Goal: Information Seeking & Learning: Learn about a topic

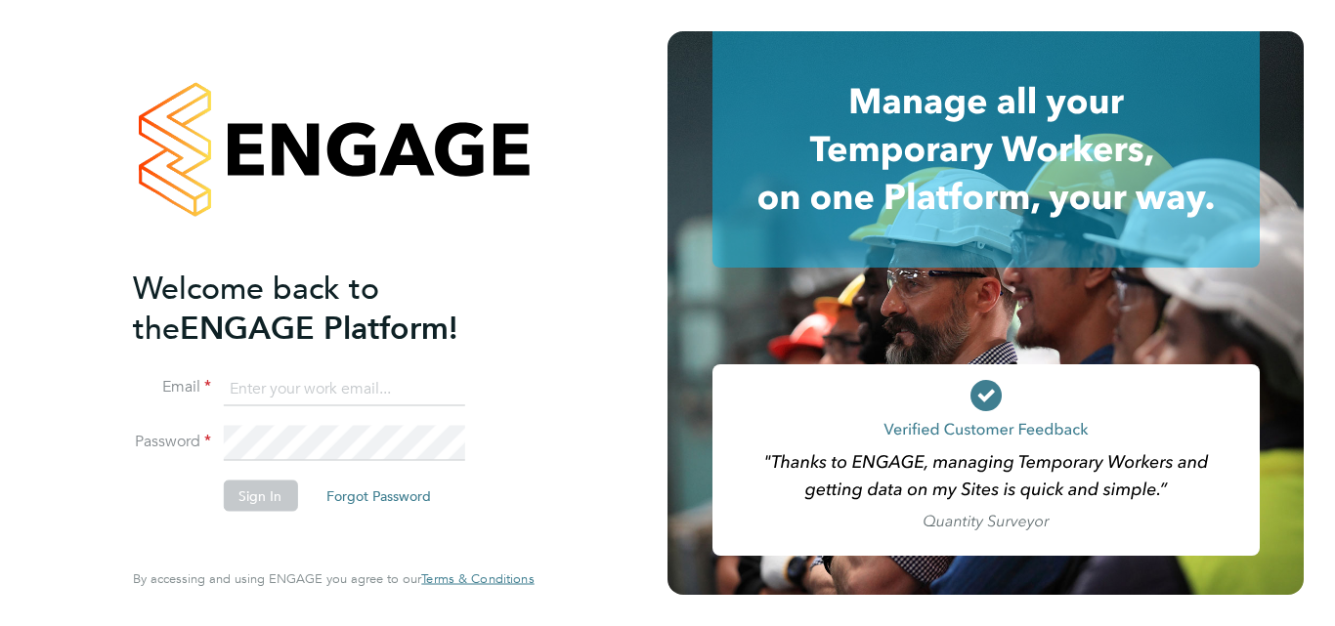
click at [231, 398] on input at bounding box center [343, 388] width 241 height 35
click at [254, 402] on input at bounding box center [343, 388] width 241 height 35
type input "pallvi.raghvani@ncclondon.ac.uk"
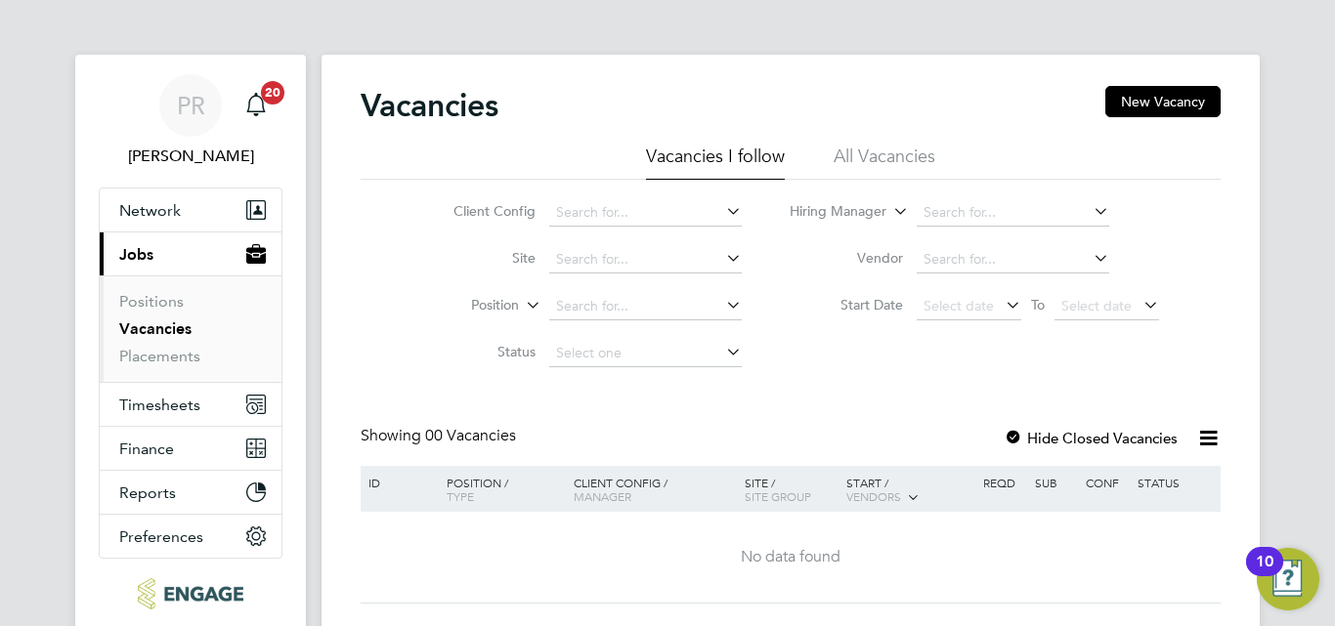
click at [150, 321] on link "Vacancies" at bounding box center [155, 329] width 72 height 19
click at [1044, 215] on input at bounding box center [1013, 212] width 193 height 27
click at [983, 253] on li "Nathan Morris" at bounding box center [1035, 266] width 241 height 26
type input "[PERSON_NAME]"
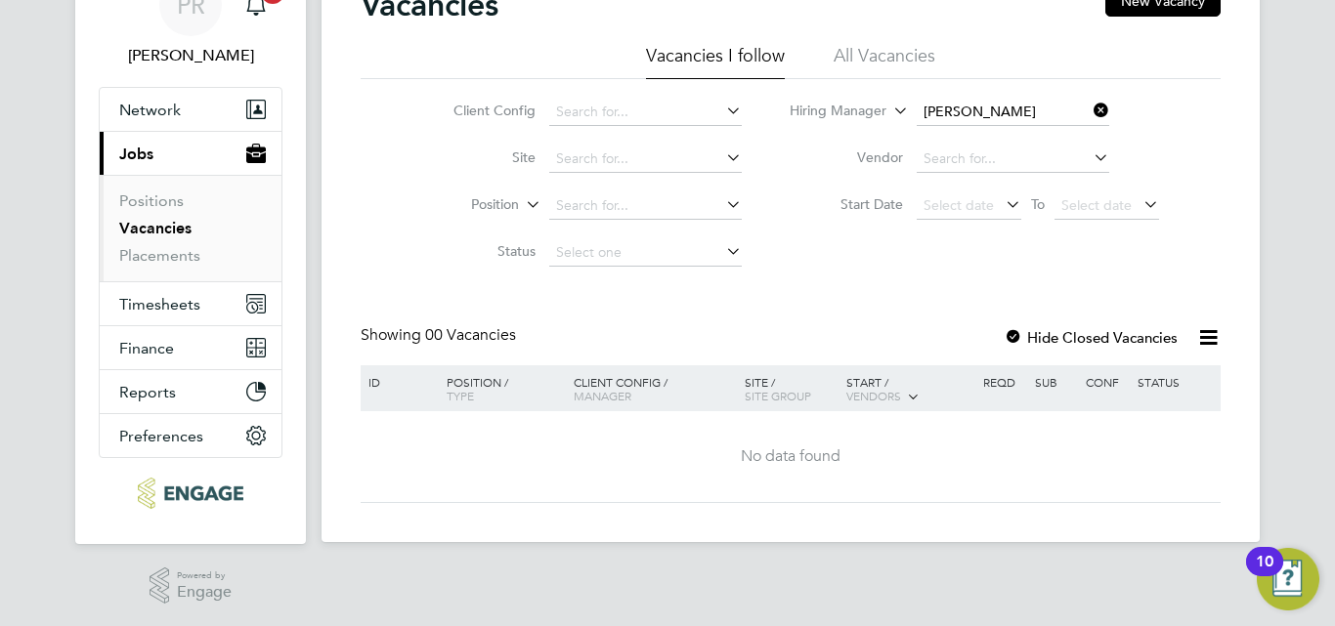
scroll to position [103, 0]
click at [865, 57] on li "All Vacancies" at bounding box center [885, 59] width 102 height 35
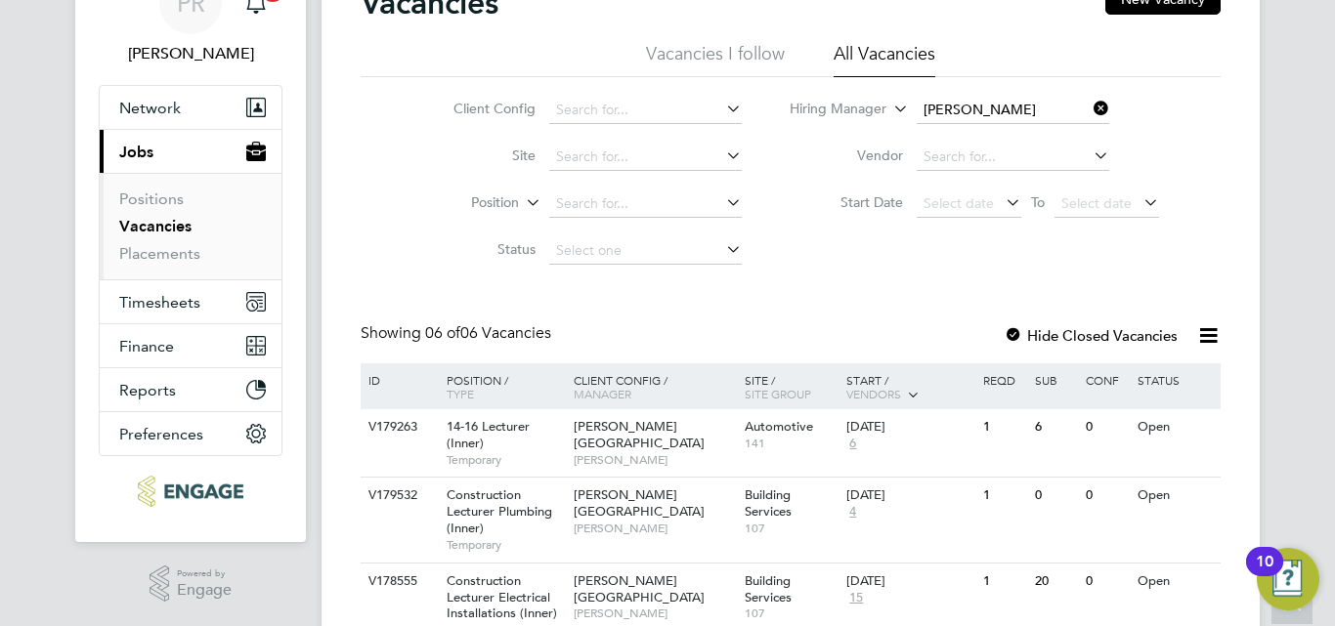
drag, startPoint x: 1334, startPoint y: 188, endPoint x: 1332, endPoint y: 209, distance: 21.6
click at [1332, 209] on div "PR Pallvi Raghvani Notifications 20 Applications: Network Team Members Business…" at bounding box center [667, 427] width 1335 height 1061
click at [671, 158] on input at bounding box center [645, 157] width 193 height 27
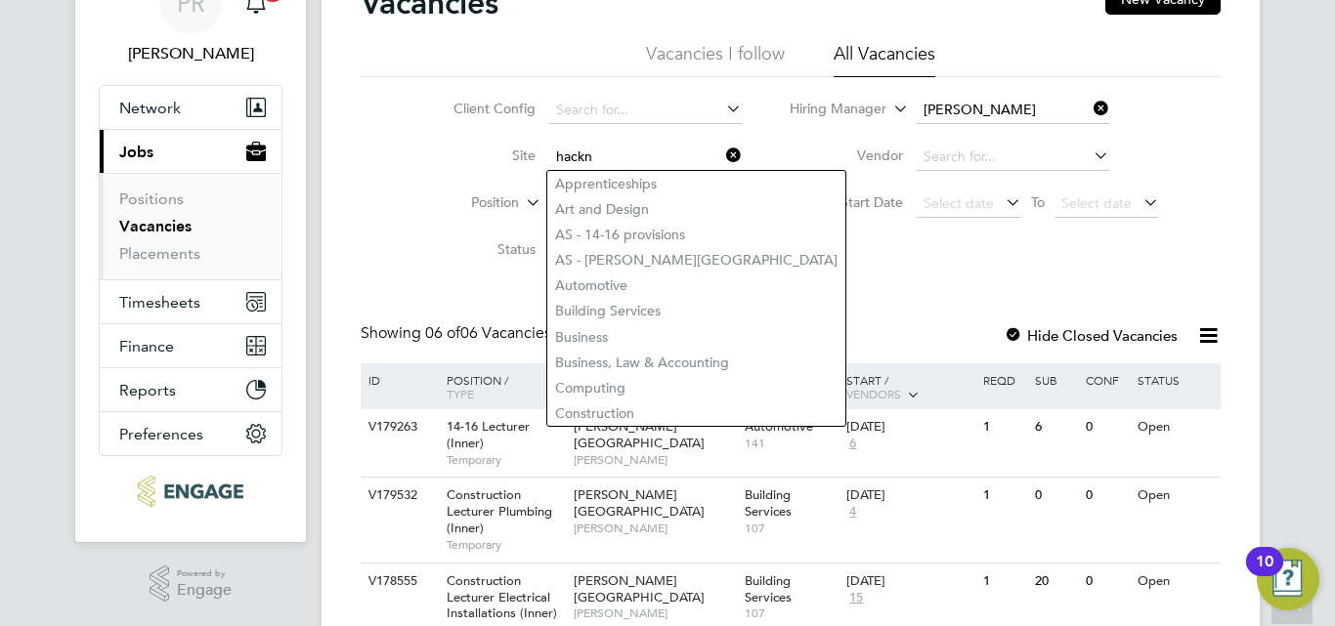
type input "hackn"
click at [722, 159] on icon at bounding box center [722, 155] width 0 height 27
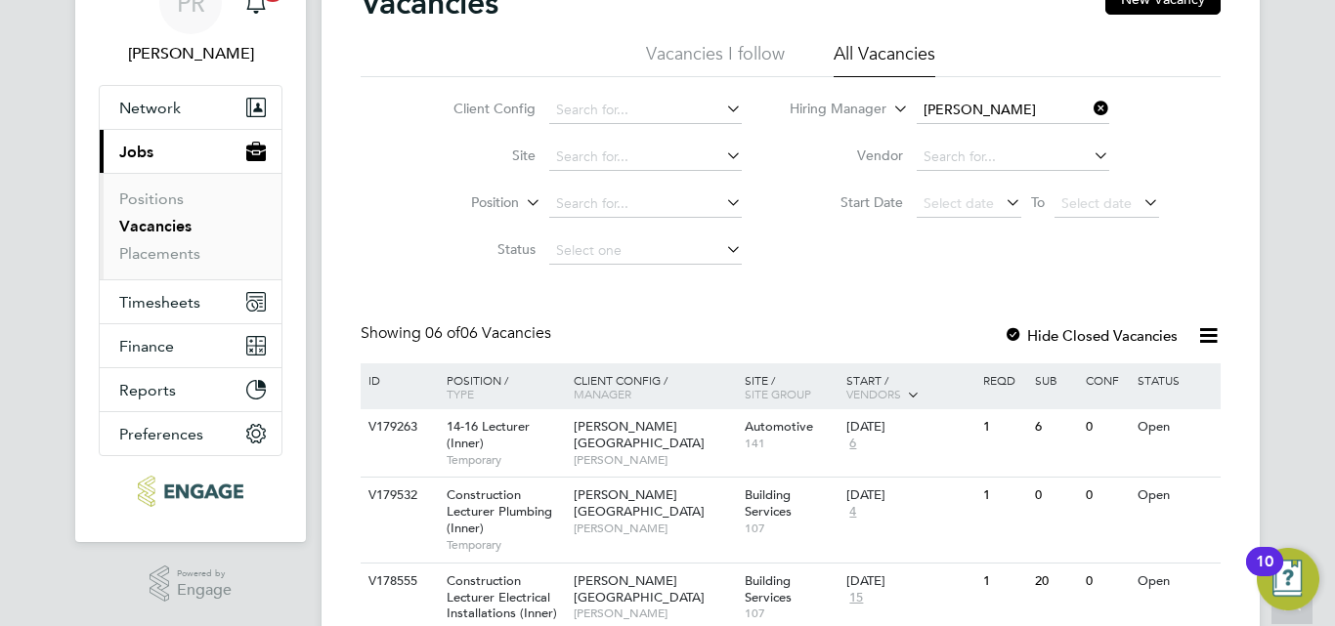
click at [792, 242] on div "Client Config Site Position Status Hiring Manager Nathan Morris Vendor Start Da…" at bounding box center [791, 175] width 860 height 197
drag, startPoint x: 1334, startPoint y: 135, endPoint x: 1329, endPoint y: 177, distance: 42.3
click at [1329, 177] on div "PR [PERSON_NAME] Notifications 20 Applications: Network Team Members Businesses…" at bounding box center [667, 427] width 1335 height 1061
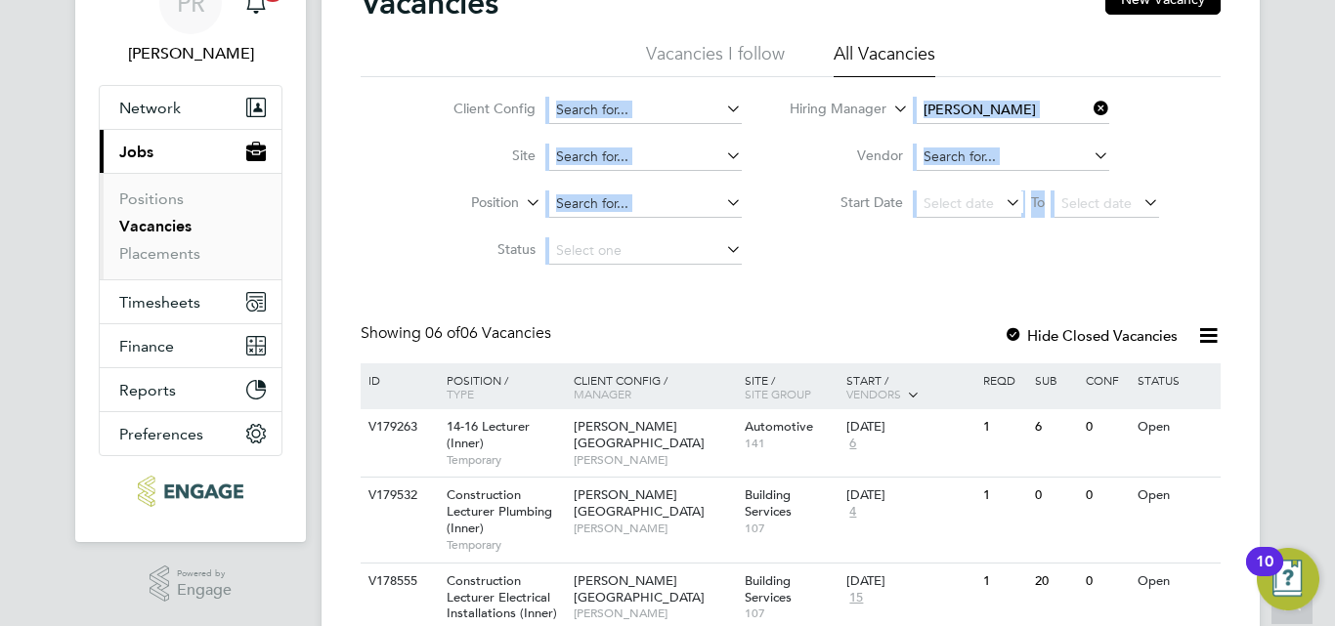
drag, startPoint x: 1330, startPoint y: 53, endPoint x: 1321, endPoint y: 124, distance: 71.9
click at [1321, 124] on div "PR [PERSON_NAME] Notifications 20 Applications: Network Team Members Businesses…" at bounding box center [667, 427] width 1335 height 1061
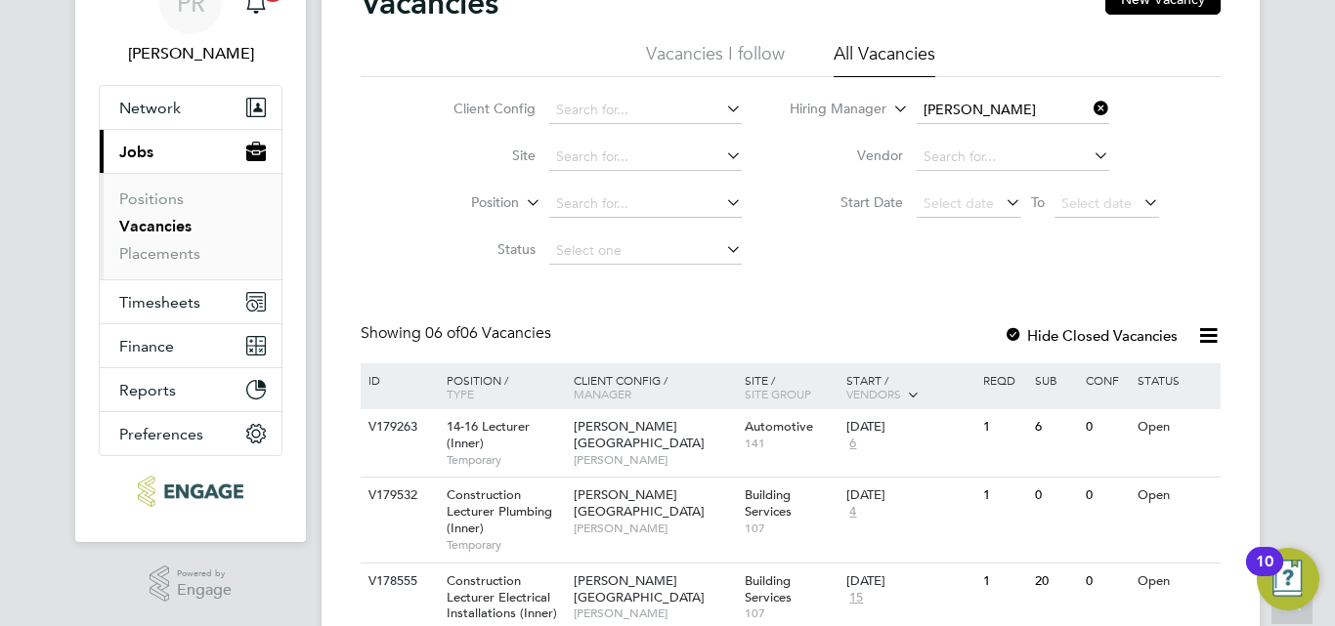
click at [1107, 269] on div "Client Config Site Position Status Hiring Manager Nathan Morris Vendor Start Da…" at bounding box center [791, 175] width 860 height 197
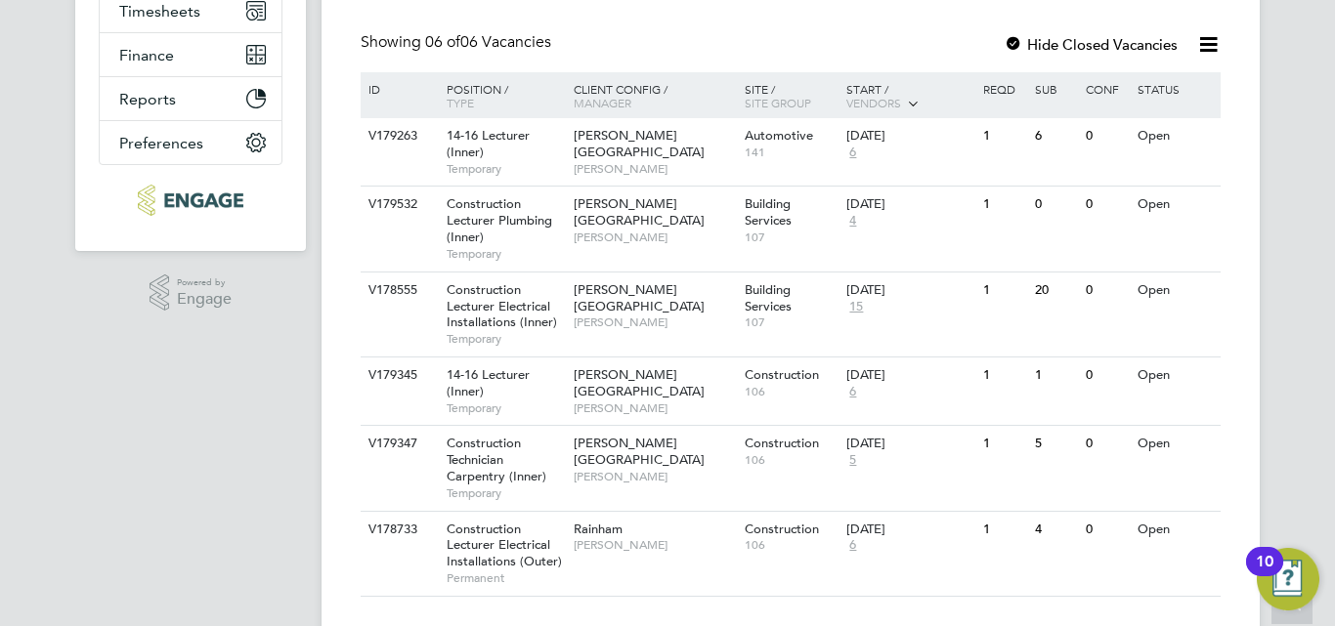
scroll to position [435, 0]
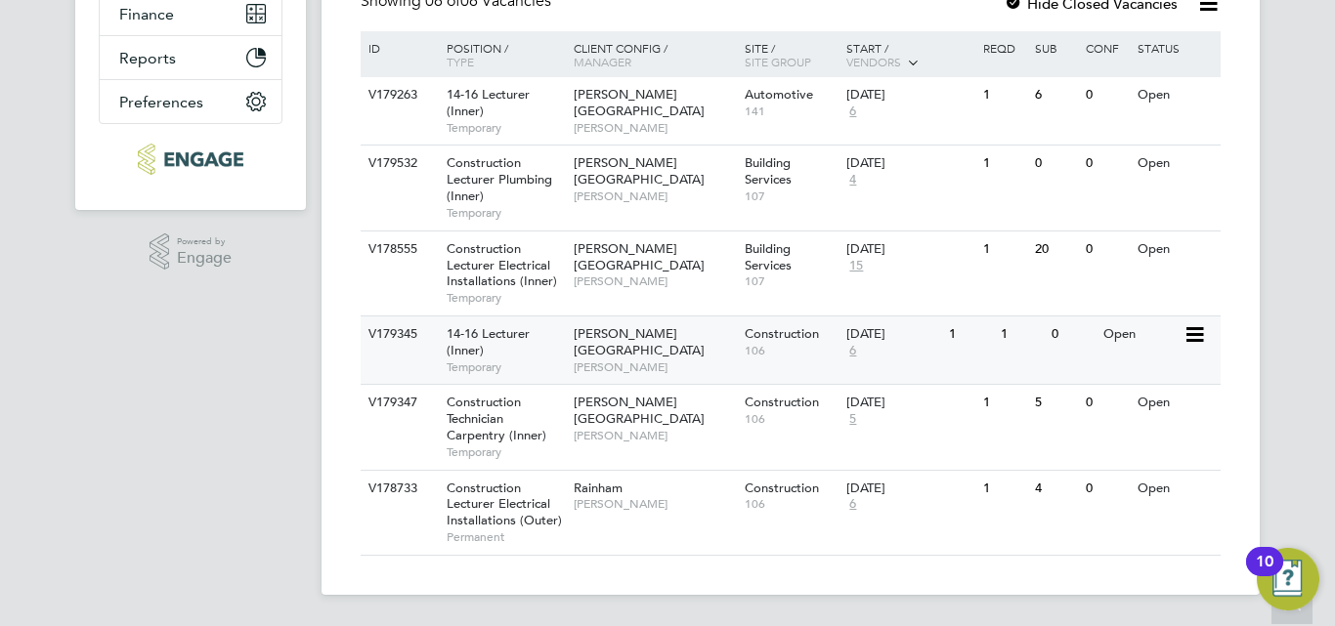
click at [657, 334] on span "[PERSON_NAME][GEOGRAPHIC_DATA]" at bounding box center [639, 341] width 131 height 33
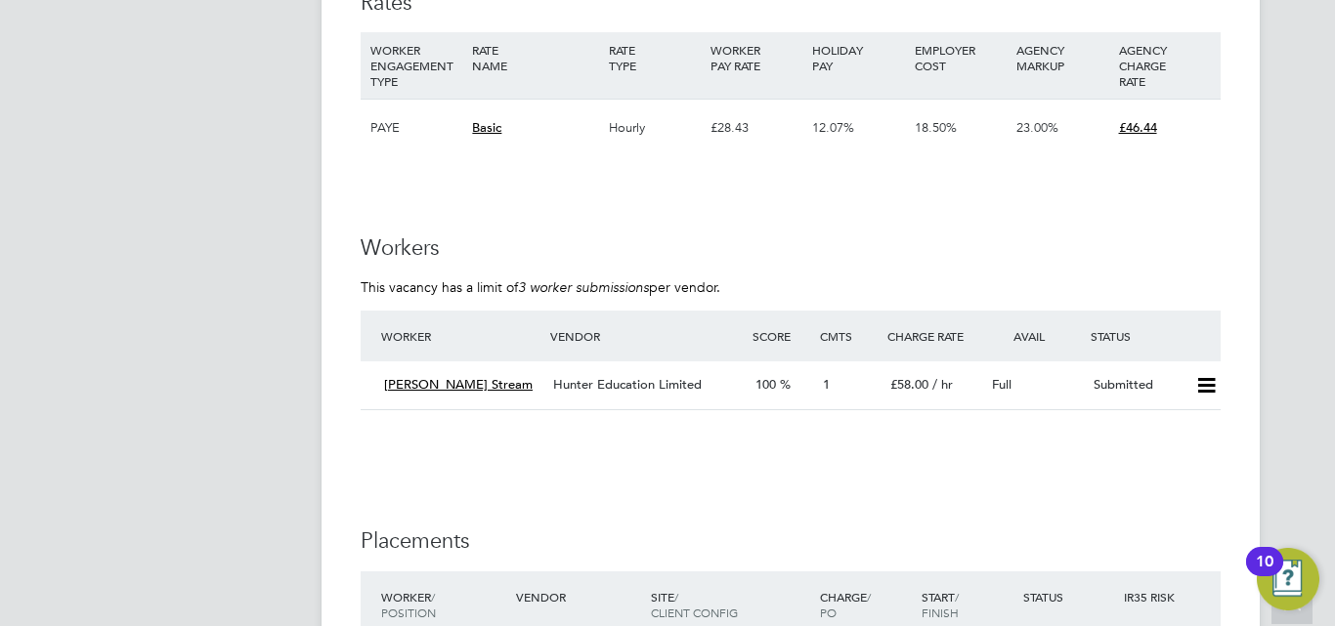
scroll to position [3498, 0]
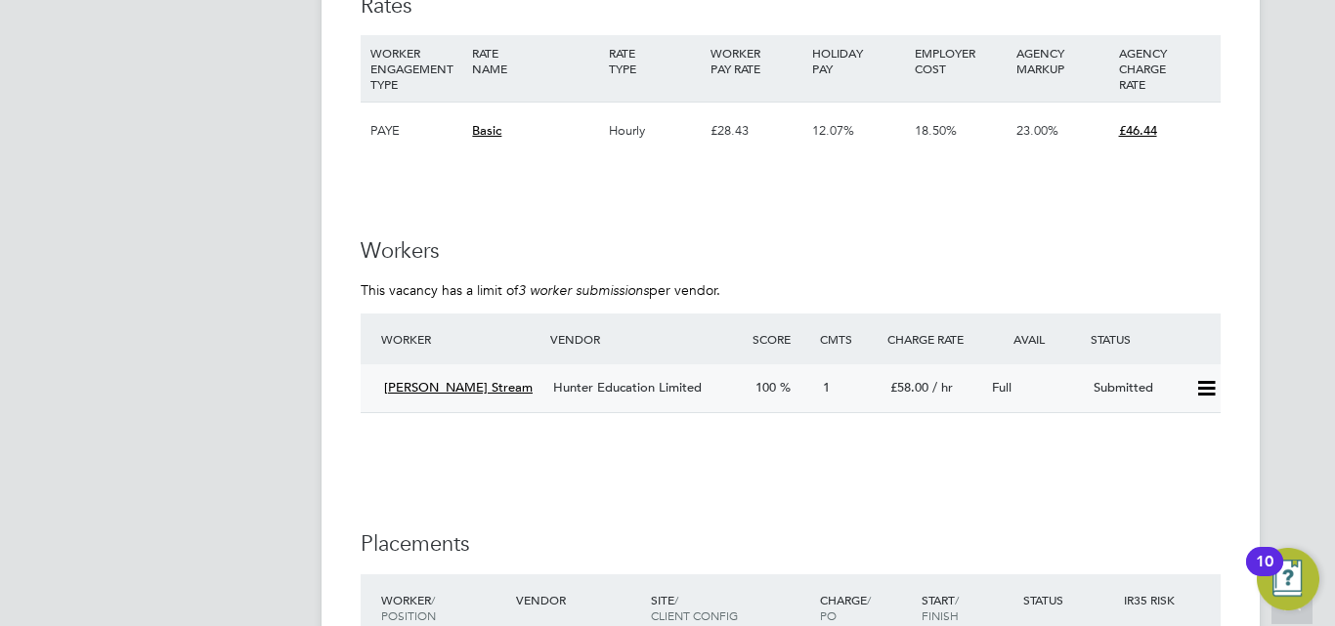
click at [404, 387] on span "[PERSON_NAME] Stream" at bounding box center [458, 387] width 149 height 17
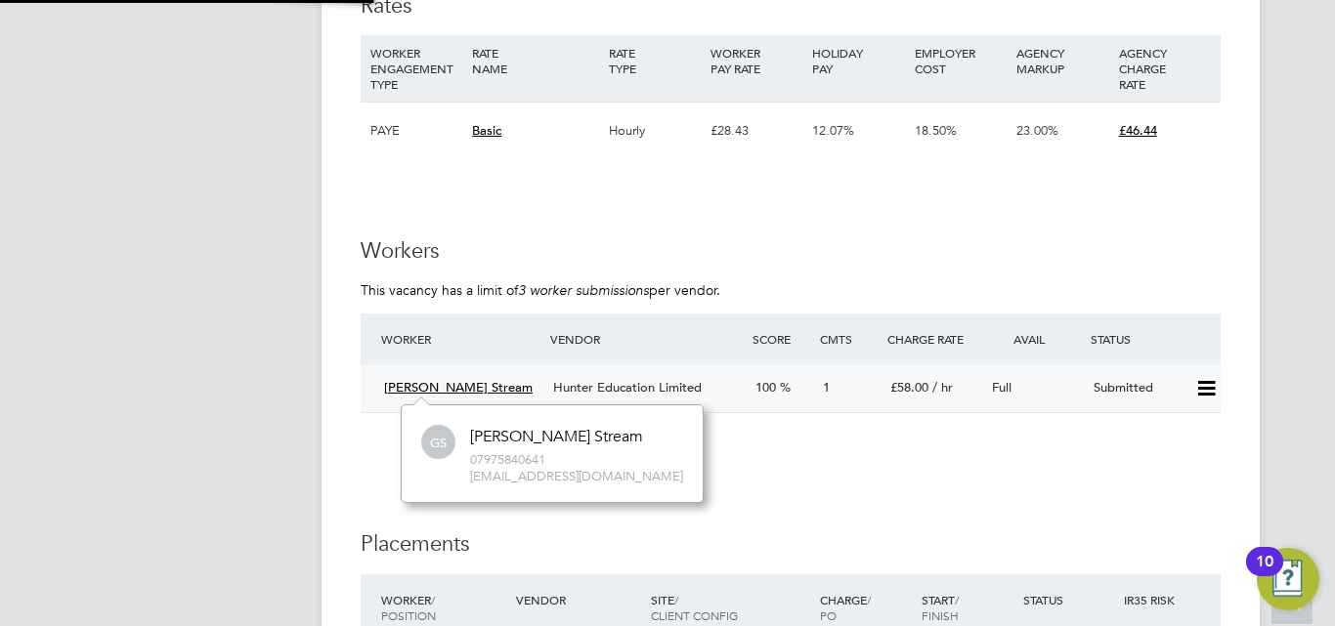
scroll to position [97, 294]
click at [595, 384] on span "Hunter Education Limited" at bounding box center [627, 387] width 149 height 17
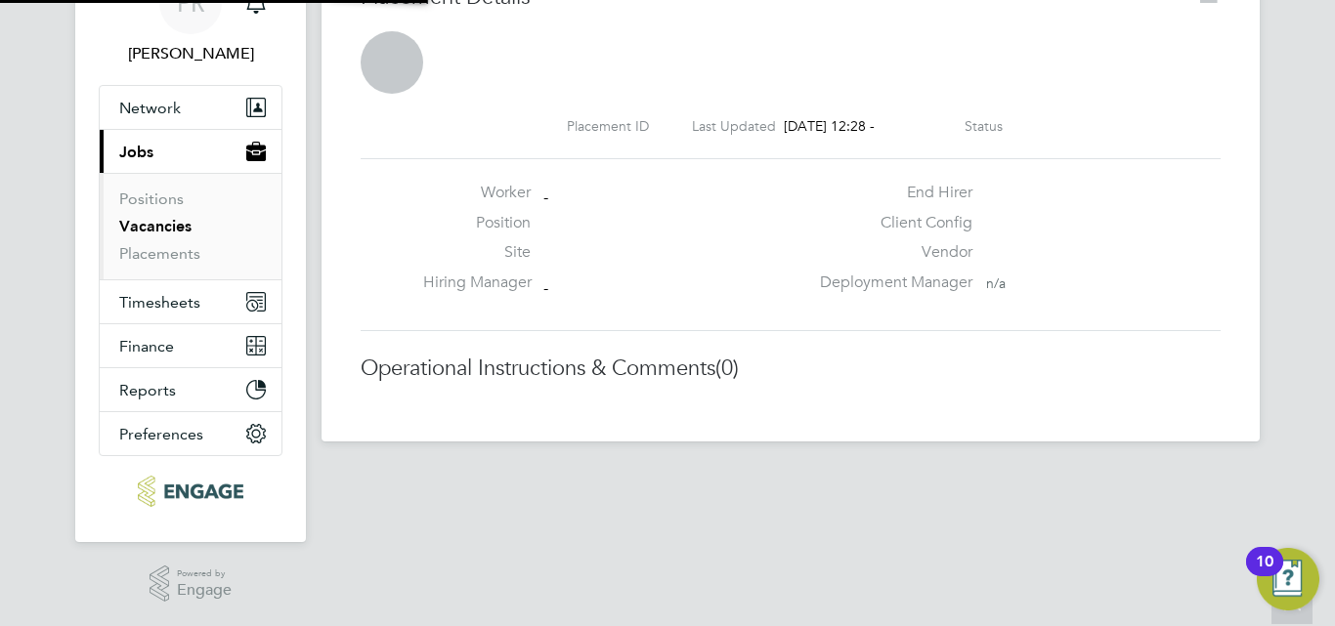
scroll to position [31, 386]
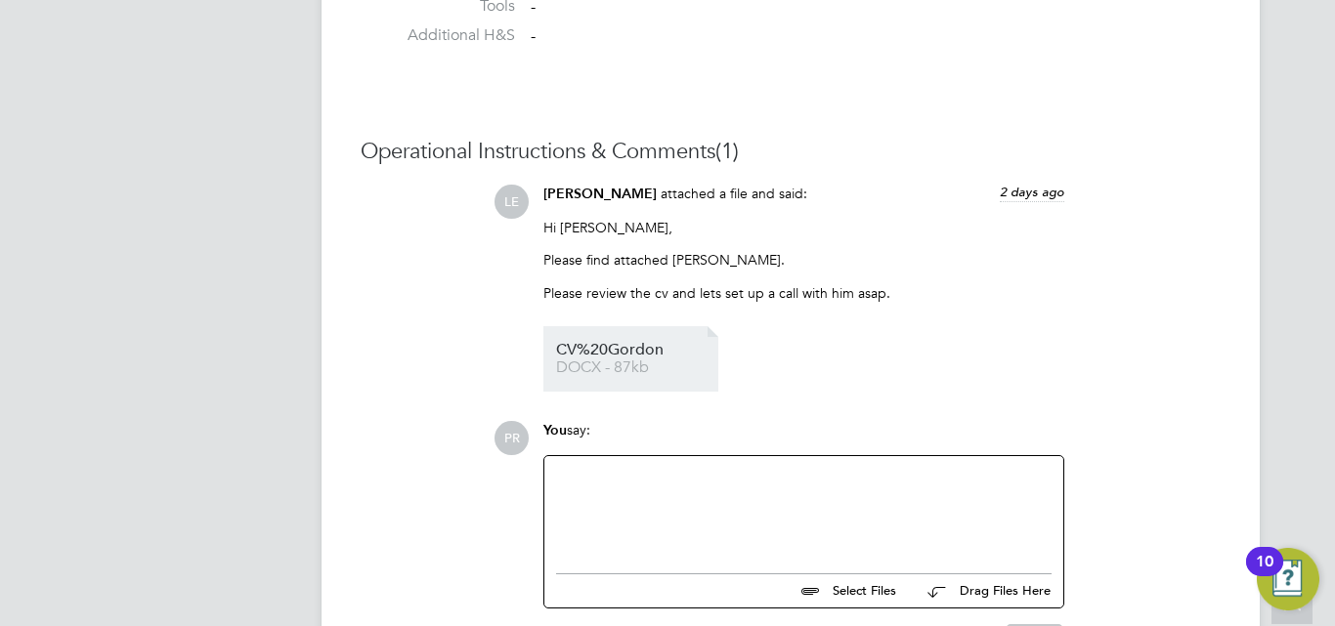
click at [599, 356] on span "CV%20Gordon" at bounding box center [634, 350] width 156 height 15
click at [603, 365] on span "DOCX - 87kb" at bounding box center [634, 368] width 156 height 15
click at [556, 343] on link "CV%20Gordon DOCX - 87kb" at bounding box center [634, 359] width 156 height 32
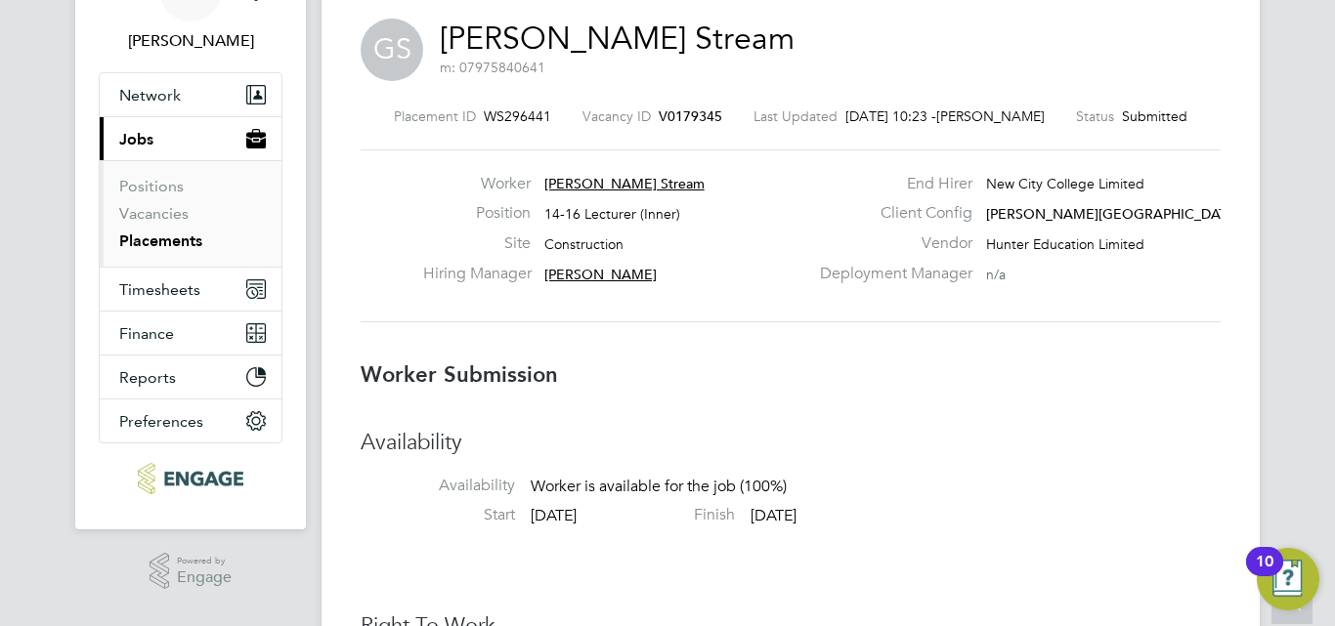
scroll to position [117, 0]
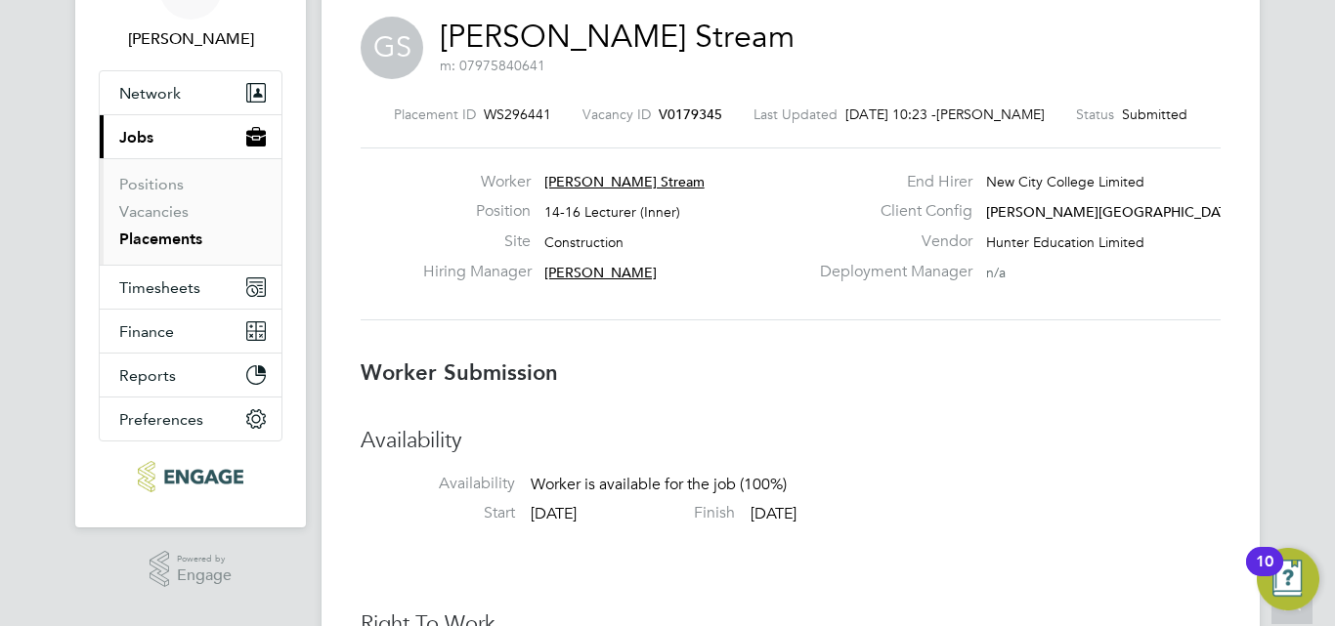
drag, startPoint x: 1334, startPoint y: 147, endPoint x: 1334, endPoint y: 189, distance: 42.0
drag, startPoint x: 1334, startPoint y: 135, endPoint x: 1331, endPoint y: 236, distance: 101.7
drag, startPoint x: 1332, startPoint y: 78, endPoint x: 1318, endPoint y: 192, distance: 114.2
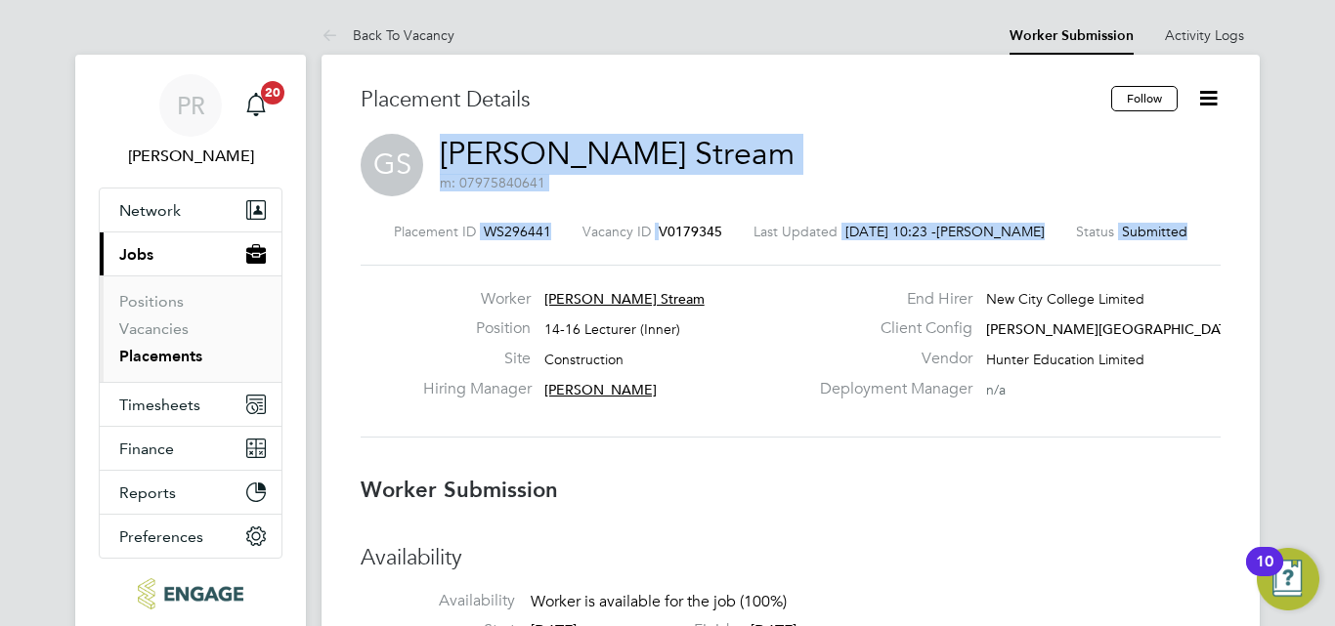
drag, startPoint x: 1334, startPoint y: 118, endPoint x: 1334, endPoint y: 212, distance: 93.8
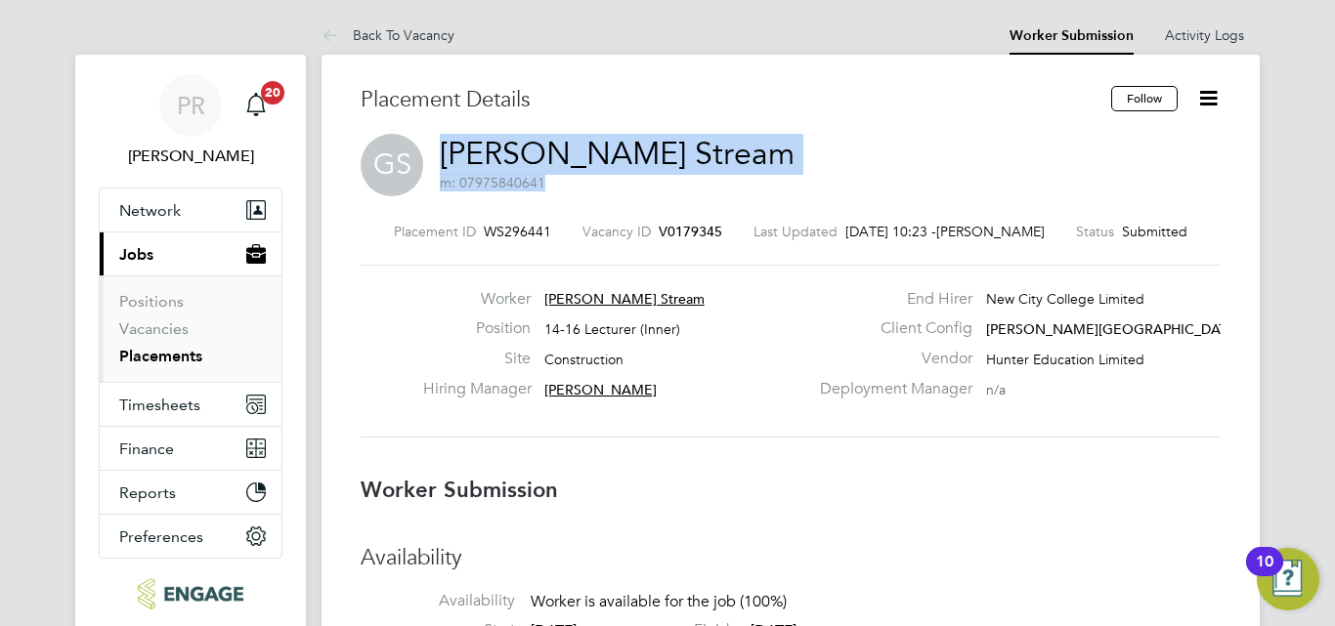
drag, startPoint x: 1327, startPoint y: 62, endPoint x: 1331, endPoint y: 161, distance: 99.7
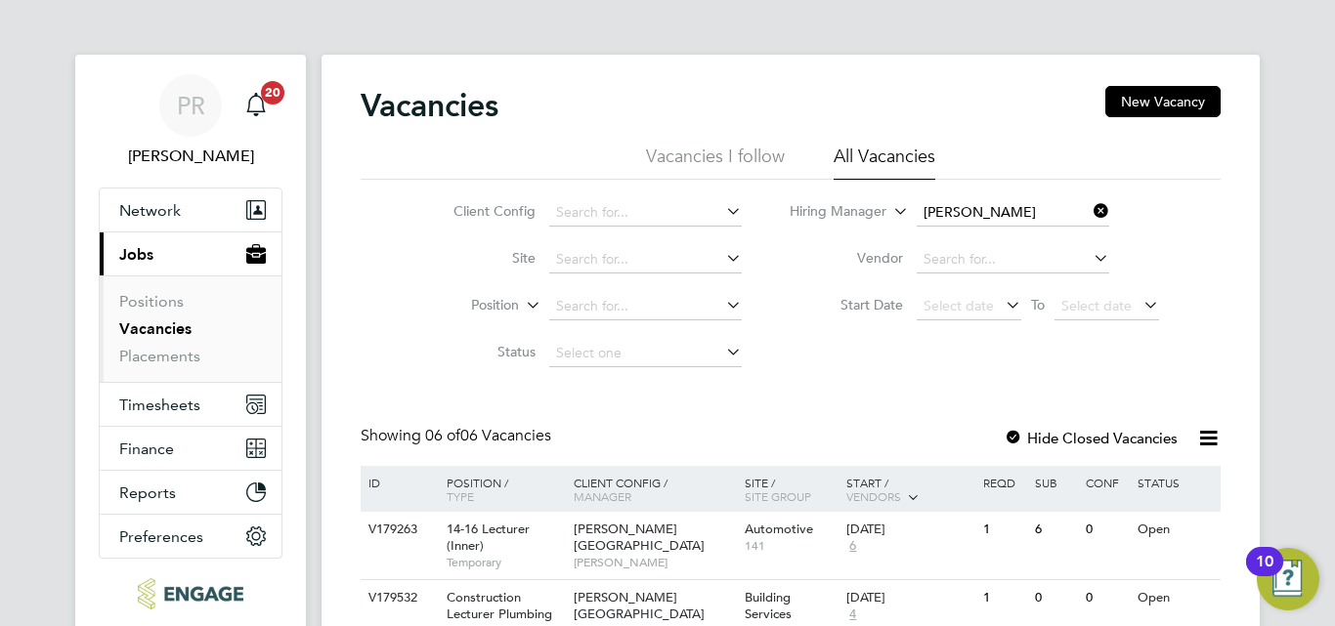
drag, startPoint x: 1334, startPoint y: 80, endPoint x: 1330, endPoint y: 136, distance: 55.8
click at [1330, 136] on div "PR [PERSON_NAME] Notifications 20 Applications: Network Team Members Businesses…" at bounding box center [667, 530] width 1335 height 1061
drag, startPoint x: 1331, startPoint y: 29, endPoint x: 1332, endPoint y: 84, distance: 54.7
click at [1332, 84] on div "PR Pallvi Raghvani Notifications 20 Applications: Network Team Members Business…" at bounding box center [667, 530] width 1335 height 1061
drag, startPoint x: 1326, startPoint y: 21, endPoint x: 1332, endPoint y: 63, distance: 42.4
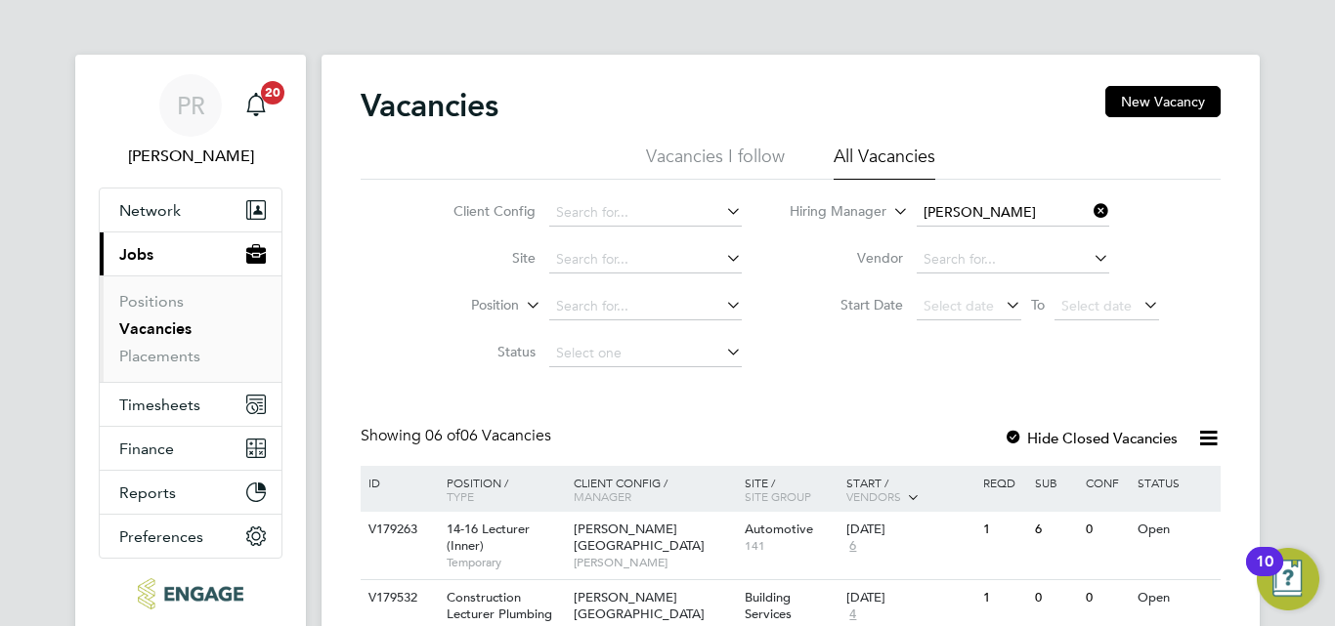
click at [1332, 63] on div "PR Pallvi Raghvani Notifications 20 Applications: Network Team Members Business…" at bounding box center [667, 530] width 1335 height 1061
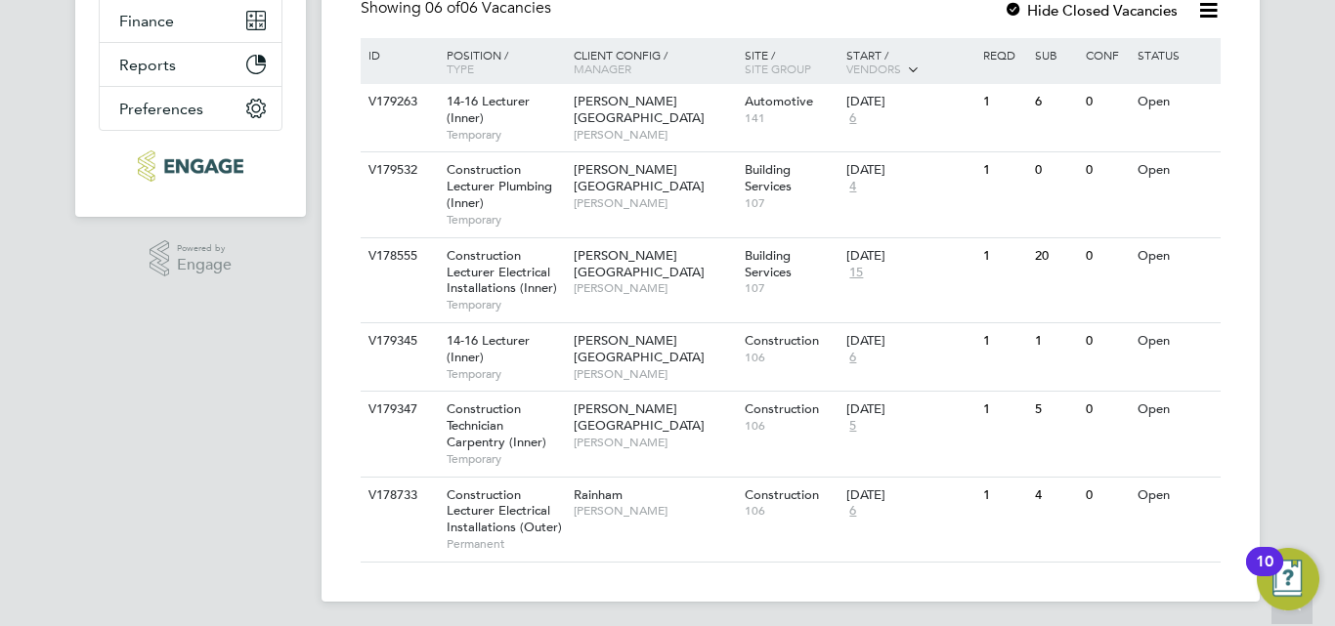
scroll to position [430, 0]
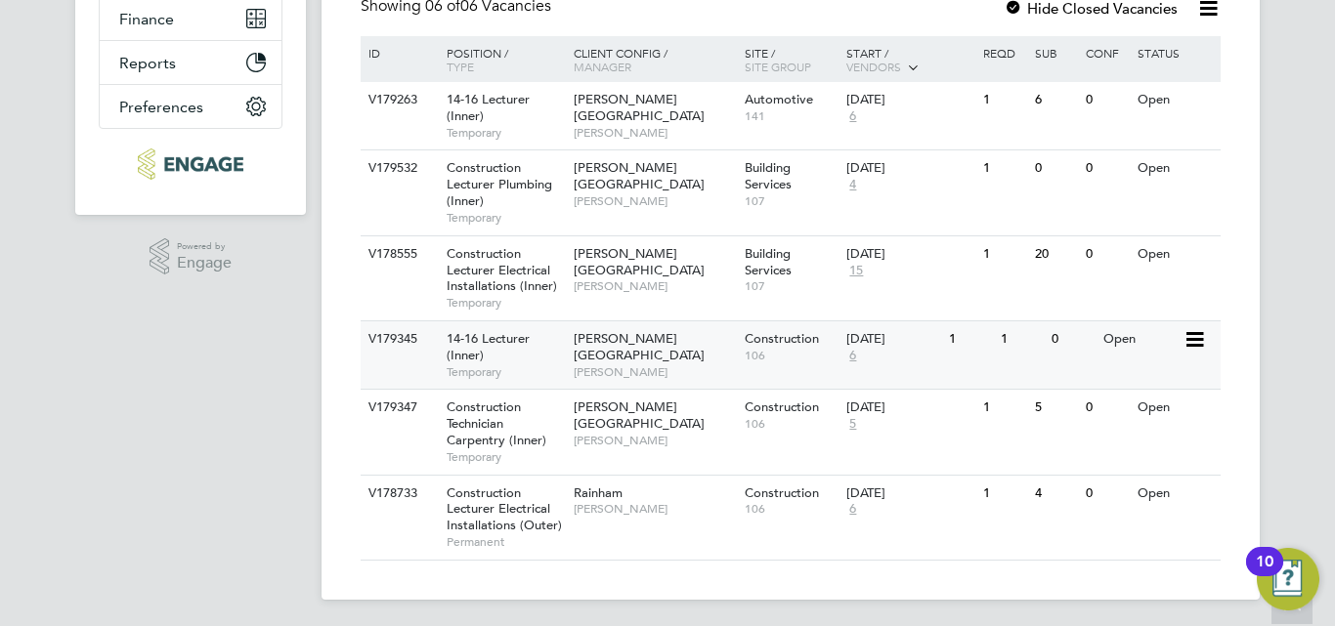
click at [477, 342] on span "14-16 Lecturer (Inner)" at bounding box center [488, 346] width 83 height 33
click at [467, 419] on span "Construction Technician Carpentry (Inner)" at bounding box center [497, 424] width 100 height 50
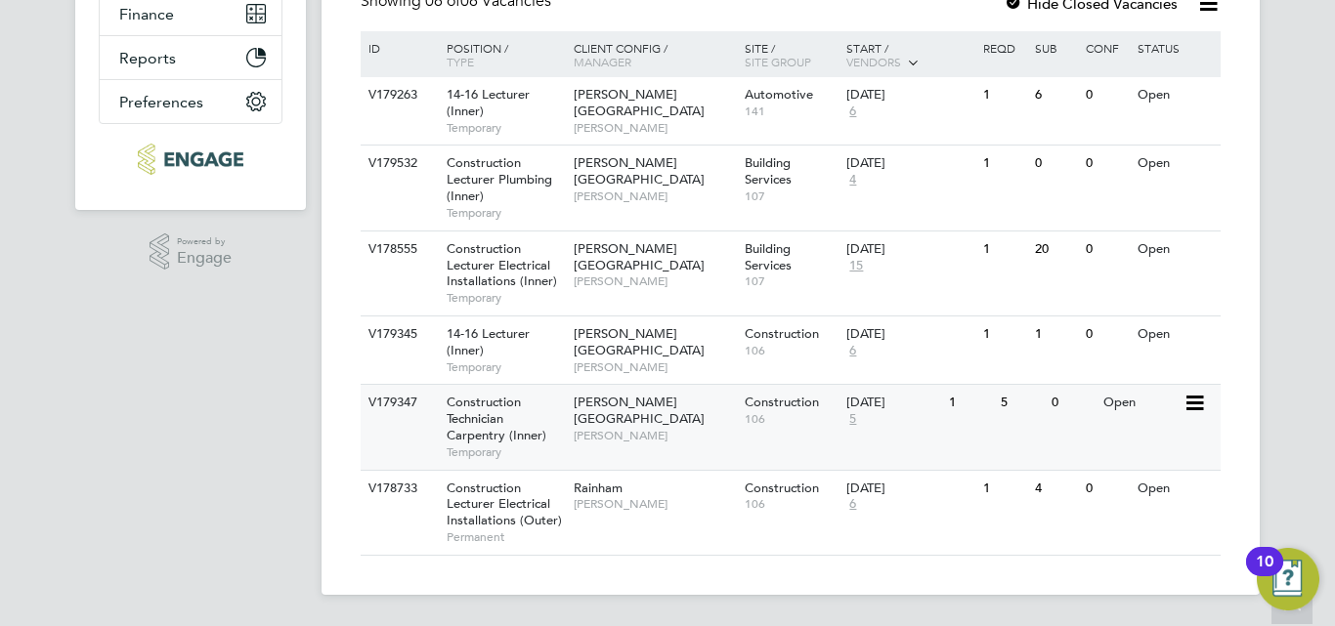
click at [472, 403] on span "Construction Technician Carpentry (Inner)" at bounding box center [497, 419] width 100 height 50
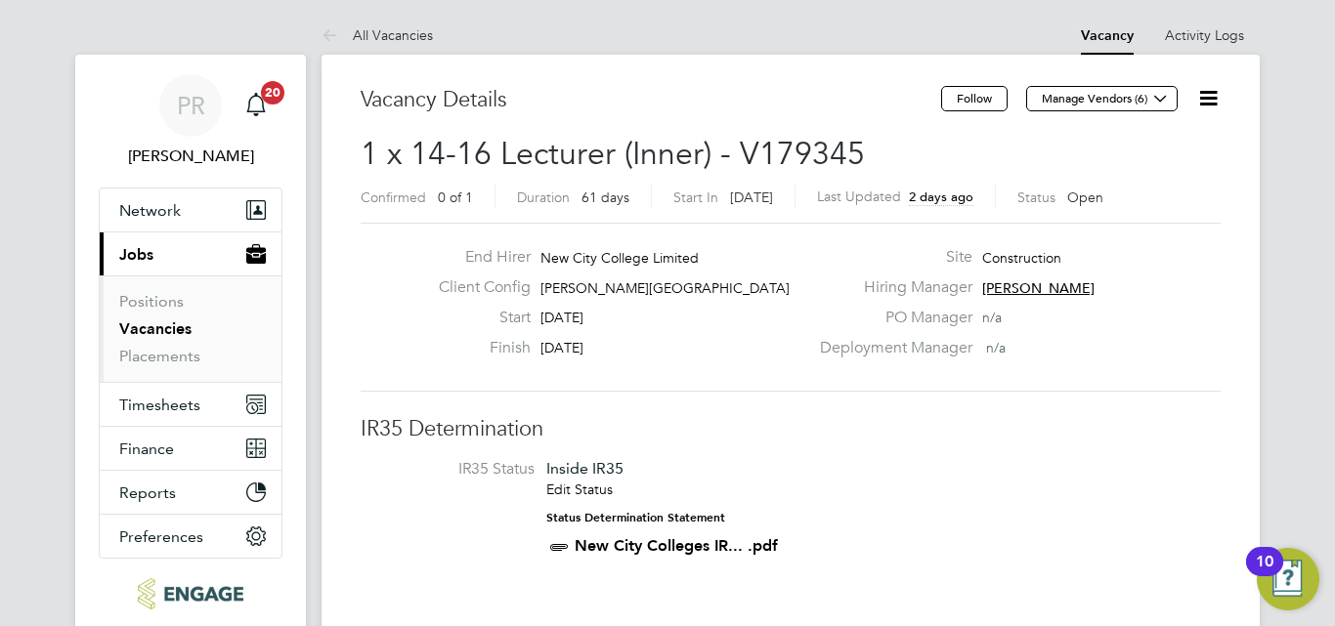
drag, startPoint x: 1334, startPoint y: 188, endPoint x: 1334, endPoint y: 214, distance: 26.4
drag, startPoint x: 1334, startPoint y: 44, endPoint x: 1328, endPoint y: 96, distance: 52.1
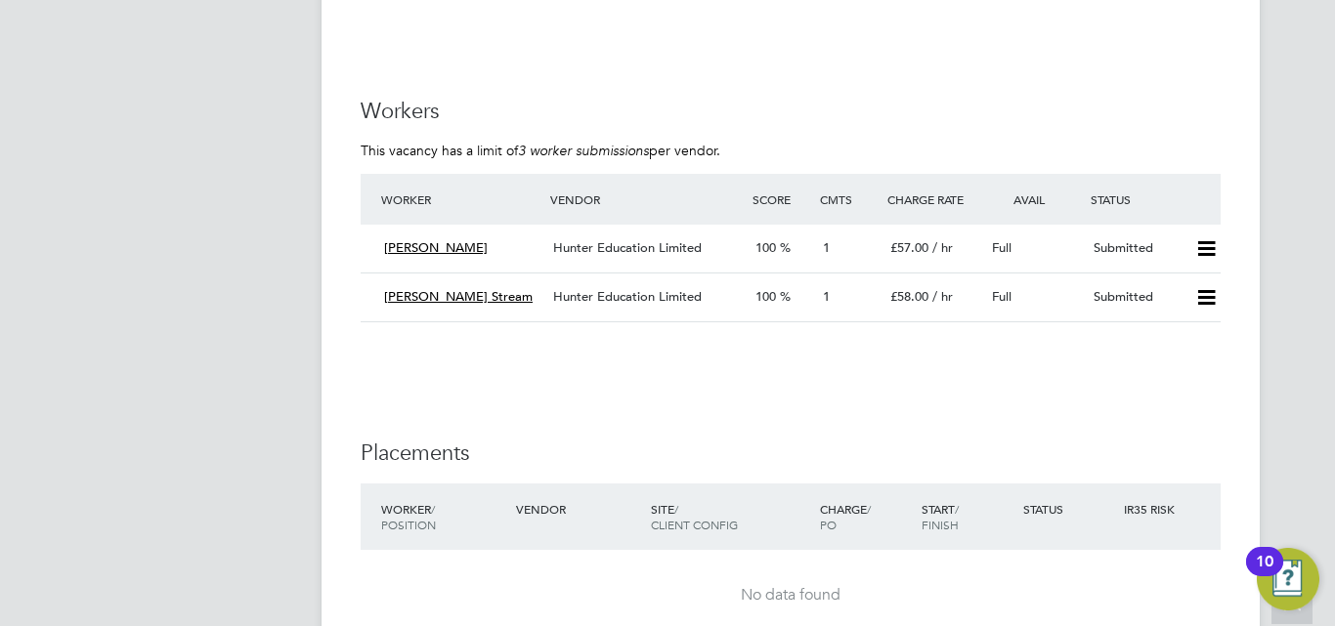
scroll to position [3635, 0]
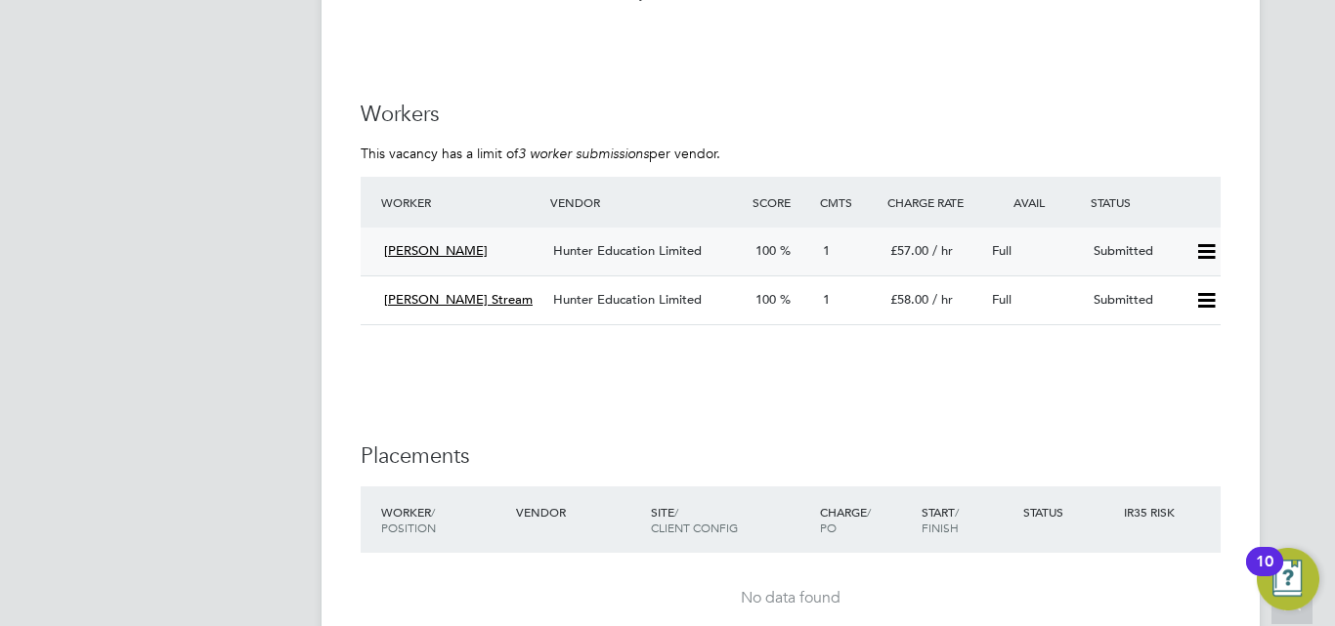
click at [438, 240] on div "Andrew Fraser" at bounding box center [460, 251] width 169 height 32
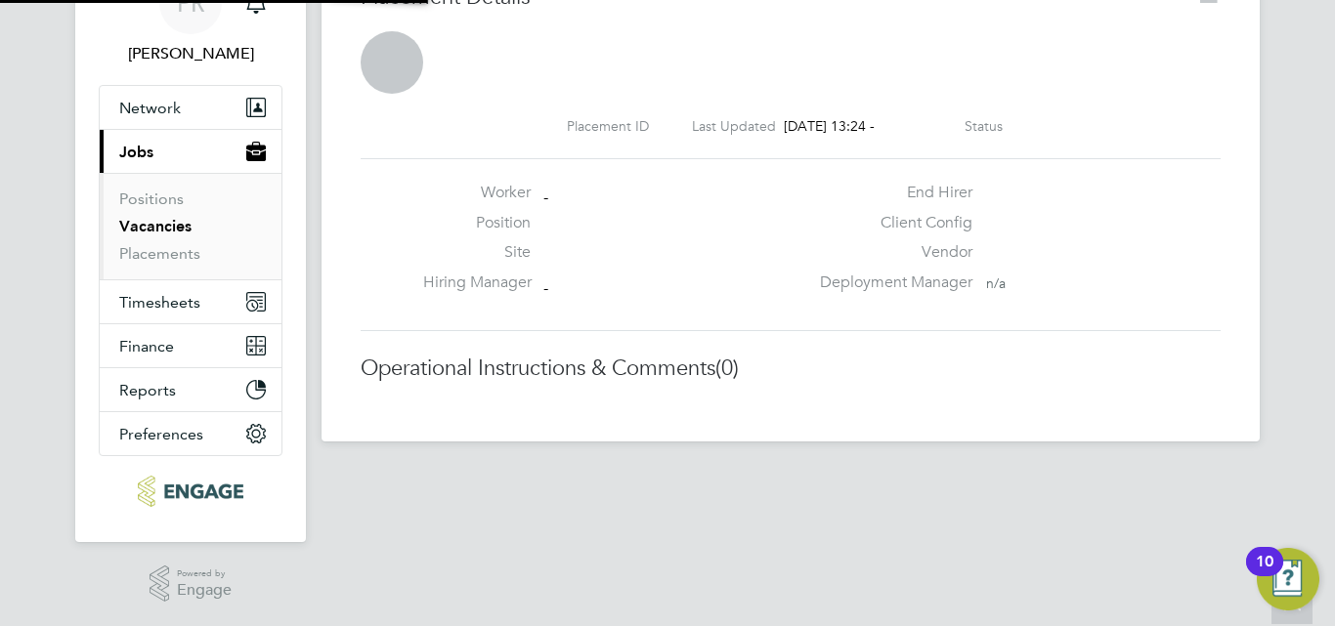
scroll to position [19, 282]
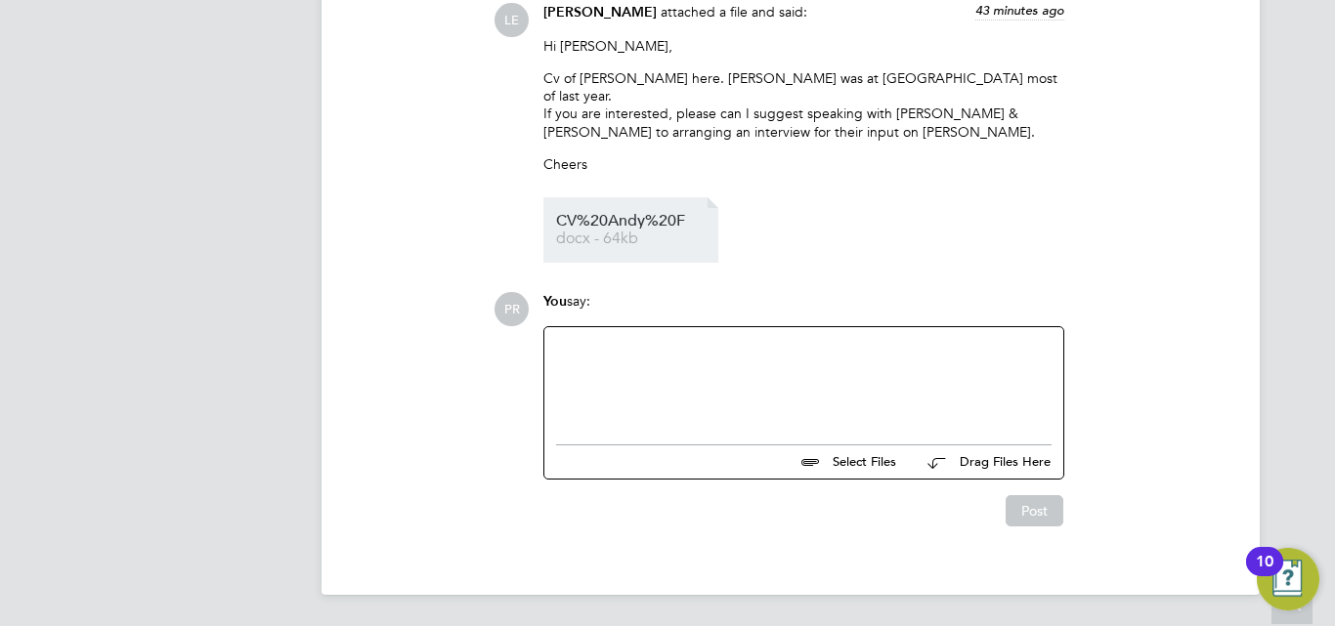
click at [621, 226] on span "CV%20Andy%20F" at bounding box center [634, 221] width 156 height 15
drag, startPoint x: 1327, startPoint y: 400, endPoint x: 1329, endPoint y: 376, distance: 23.5
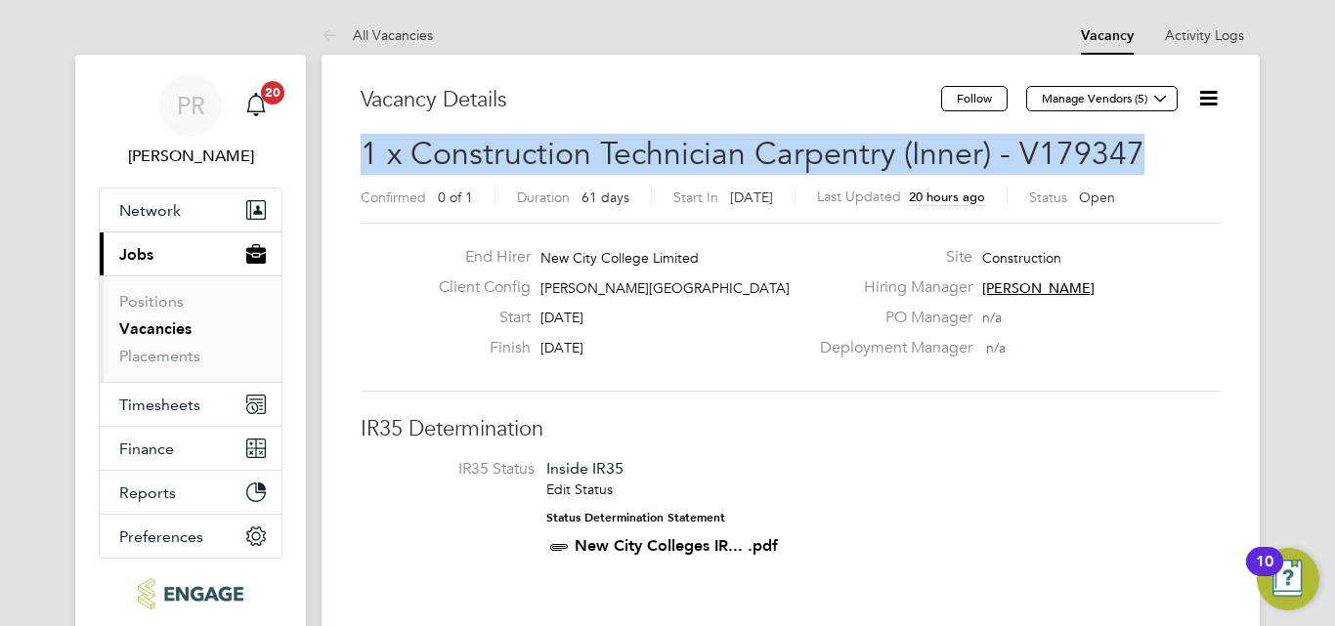
drag, startPoint x: 1334, startPoint y: 108, endPoint x: 1334, endPoint y: 161, distance: 52.8
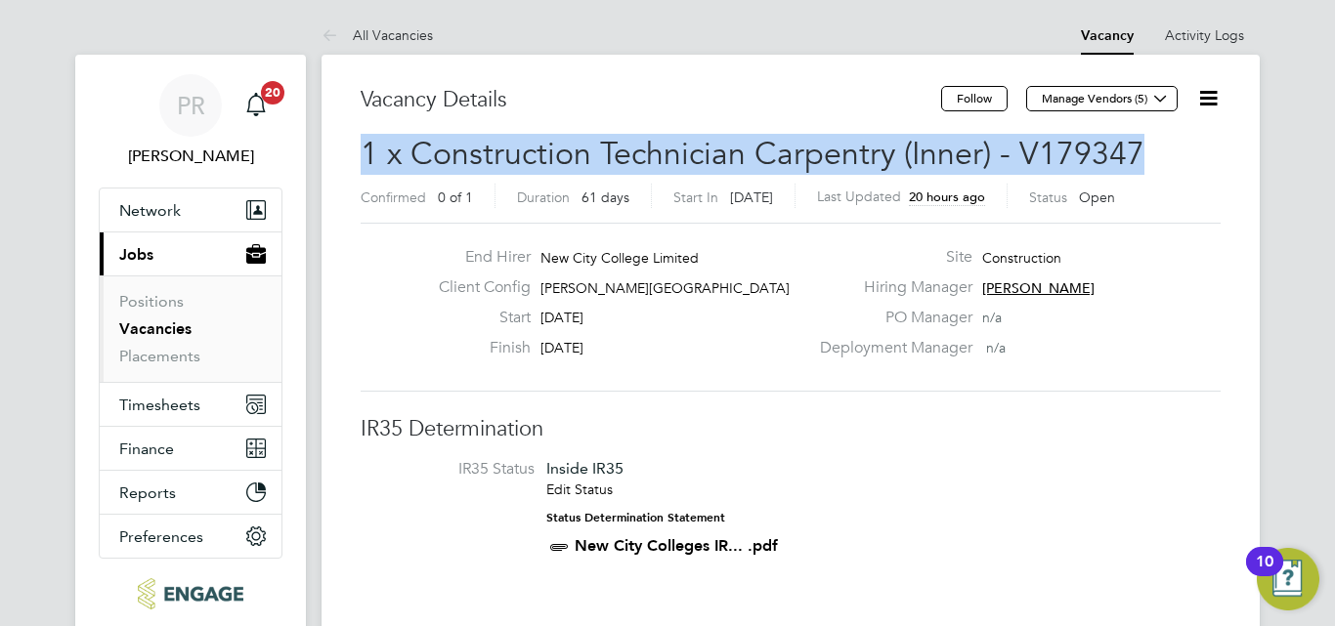
drag, startPoint x: 1334, startPoint y: 80, endPoint x: 1331, endPoint y: 145, distance: 64.6
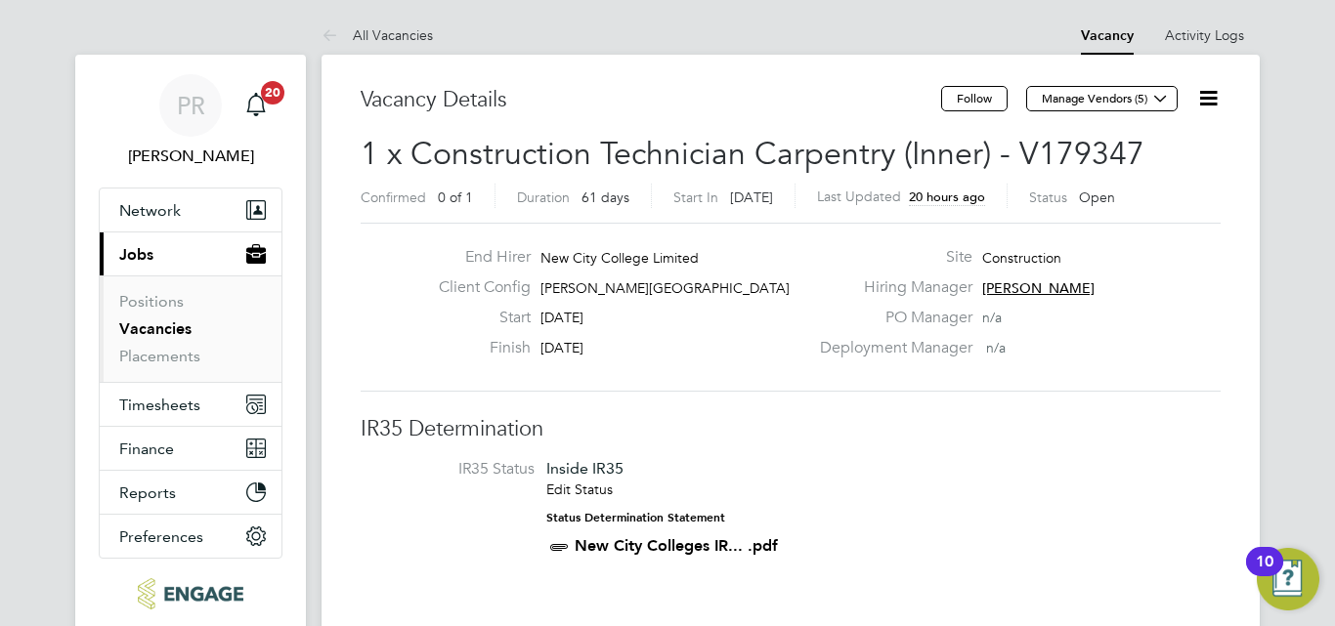
click at [1173, 256] on div "Site Construction" at bounding box center [1018, 262] width 420 height 30
drag, startPoint x: 1334, startPoint y: 40, endPoint x: 1330, endPoint y: 64, distance: 24.7
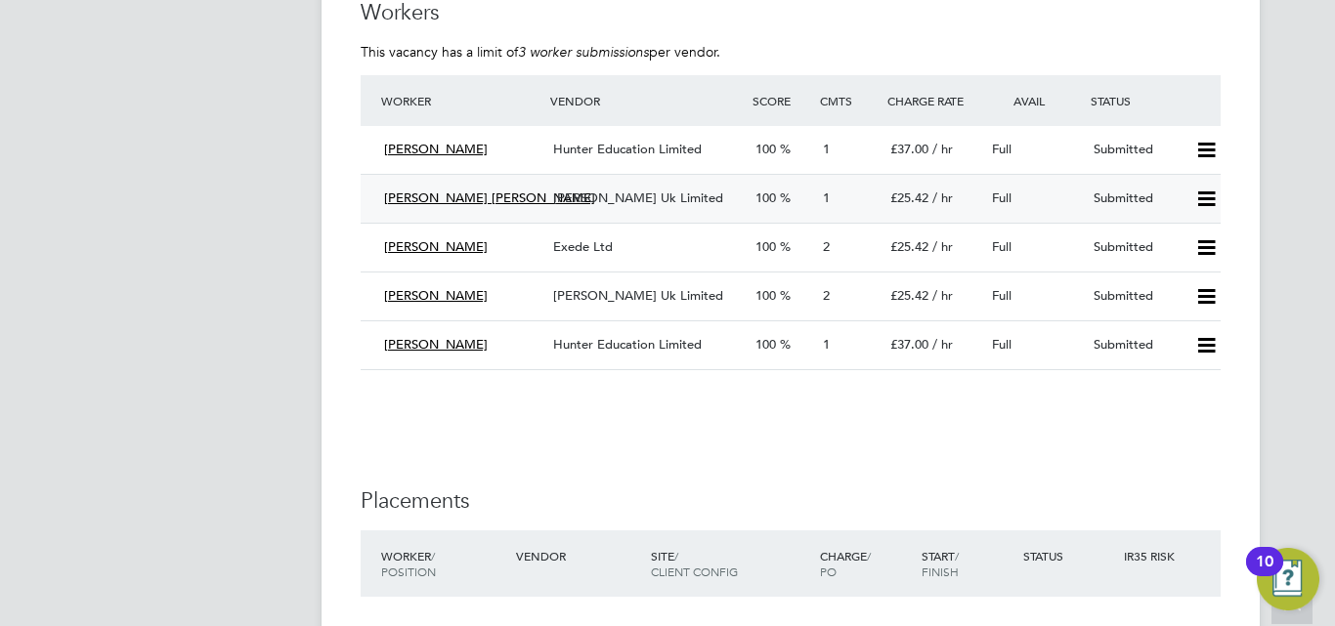
click at [466, 196] on span "[PERSON_NAME] [PERSON_NAME]" at bounding box center [489, 198] width 211 height 17
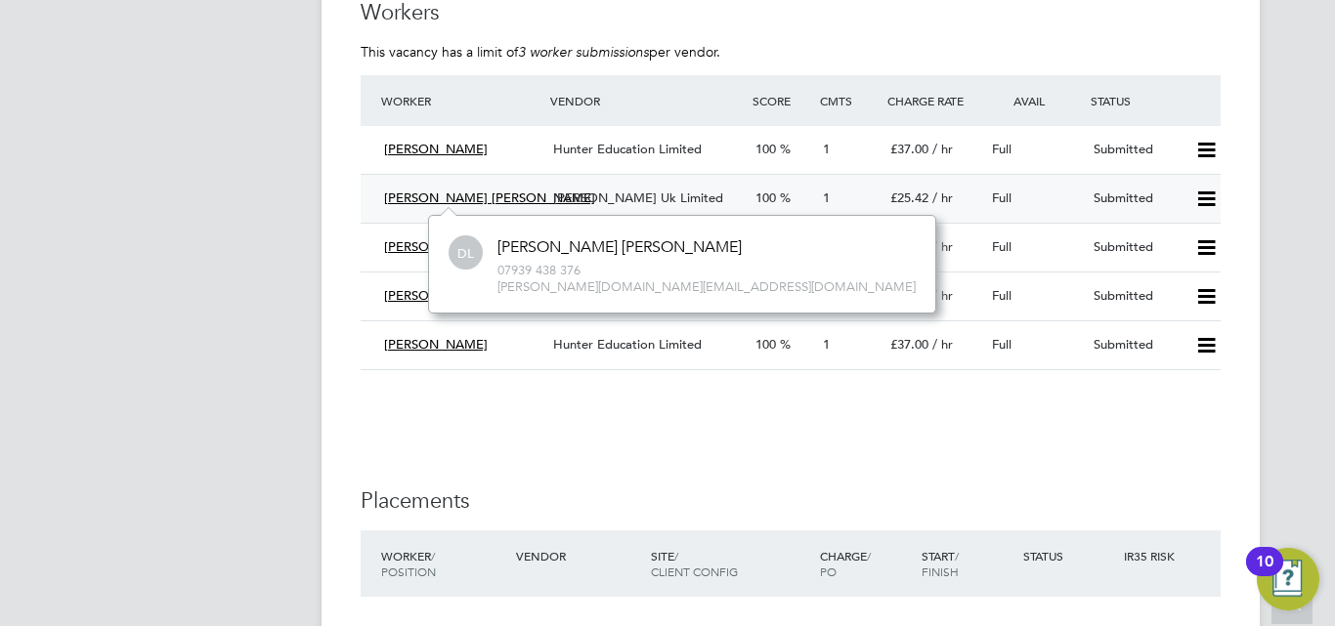
click at [617, 200] on span "[PERSON_NAME] Uk Limited" at bounding box center [638, 198] width 170 height 17
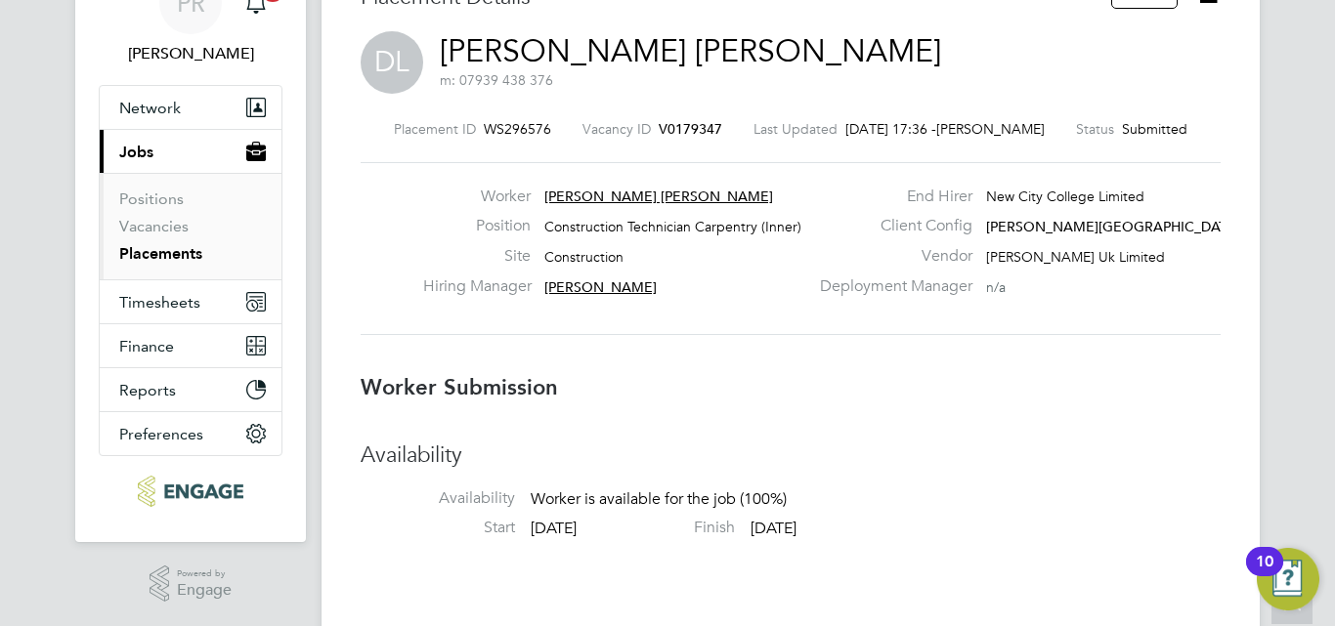
drag, startPoint x: 1331, startPoint y: 173, endPoint x: 1334, endPoint y: 261, distance: 88.0
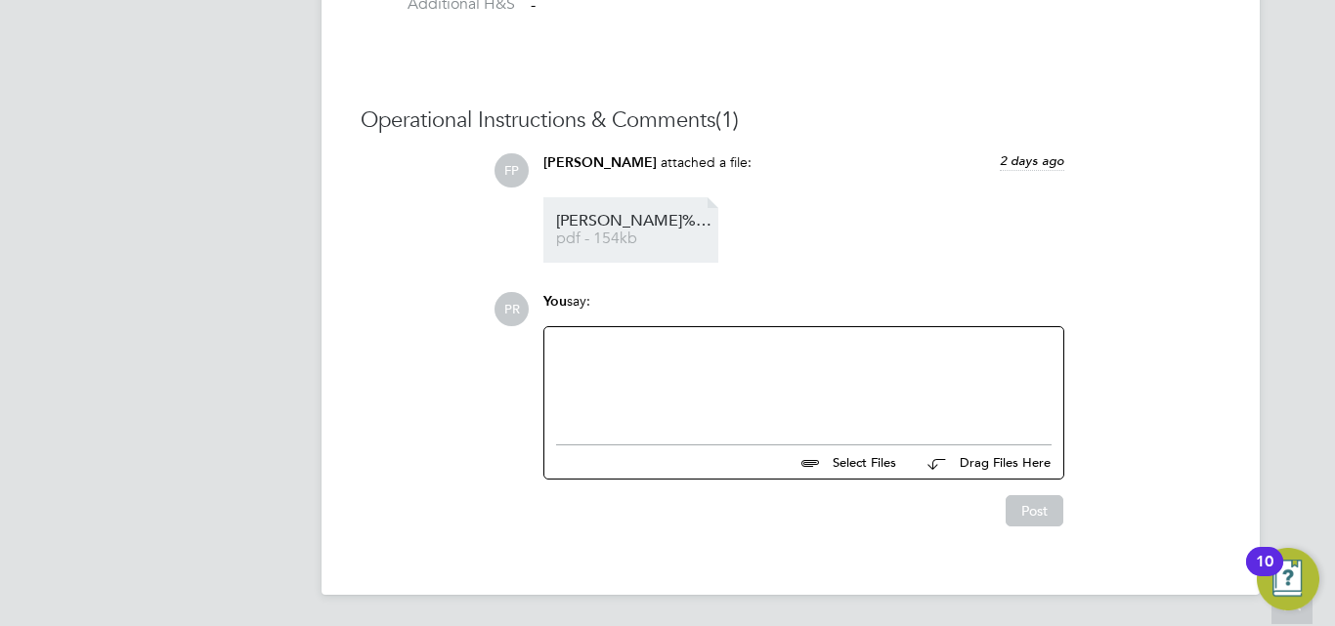
click at [630, 250] on li "David%20Maxwell%20Lawrence%20-%20MH%20CV pdf - 154kb" at bounding box center [630, 229] width 175 height 65
click at [615, 221] on span "David%20Maxwell%20Lawrence%20-%20MH%20CV" at bounding box center [634, 221] width 156 height 15
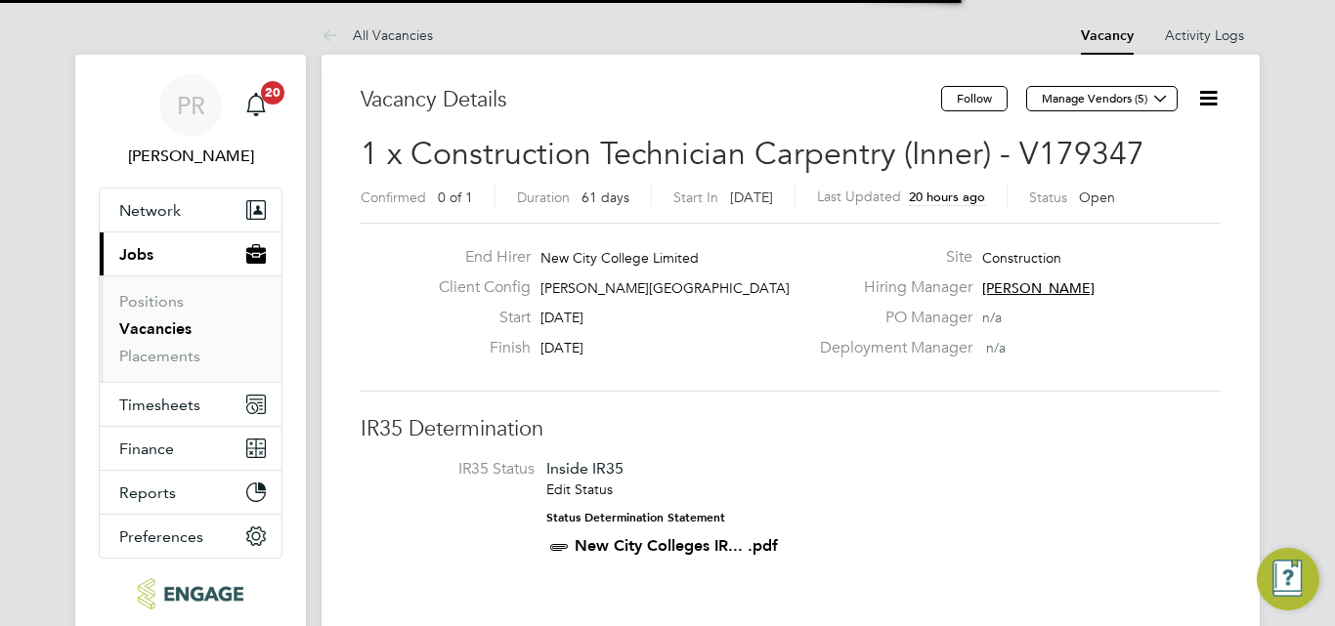
scroll to position [10, 10]
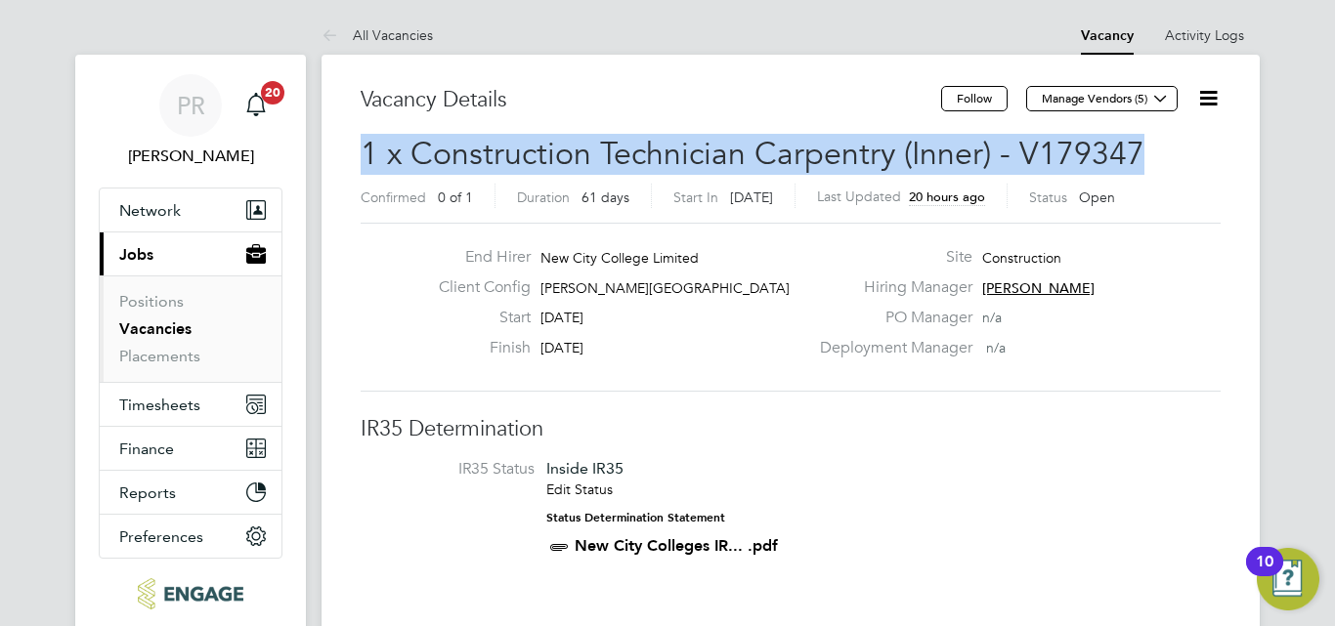
drag, startPoint x: 1334, startPoint y: 119, endPoint x: 1334, endPoint y: 145, distance: 25.4
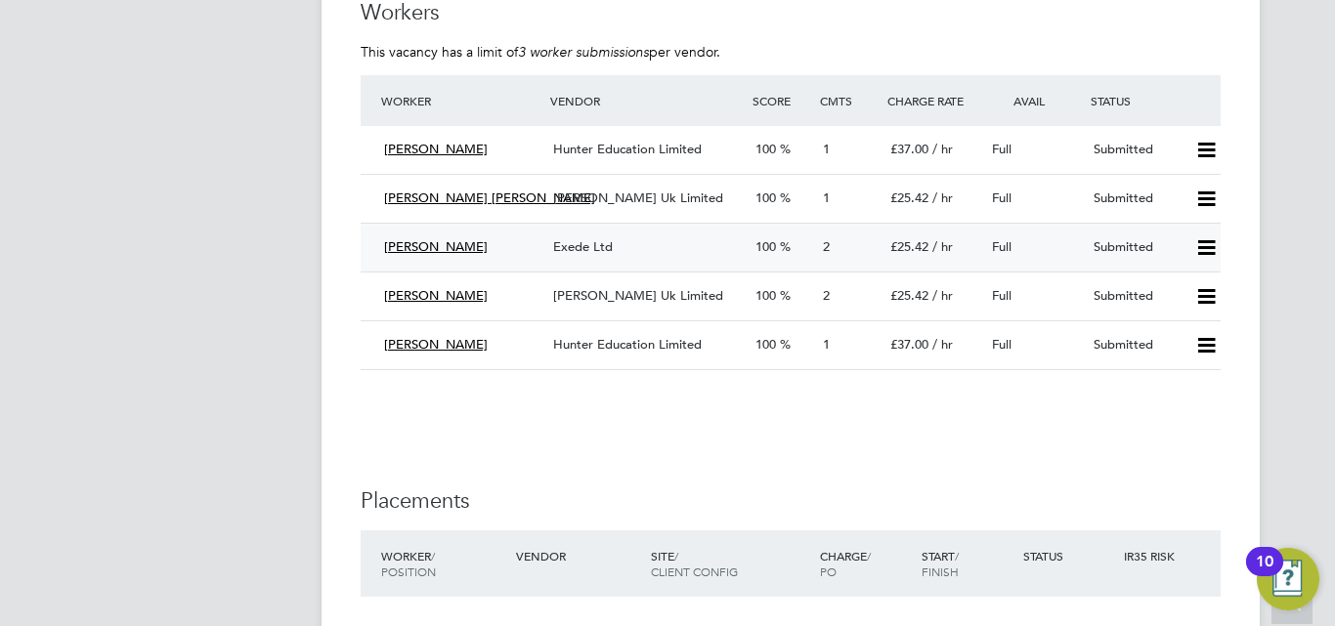
click at [385, 239] on span "[PERSON_NAME]" at bounding box center [436, 246] width 104 height 17
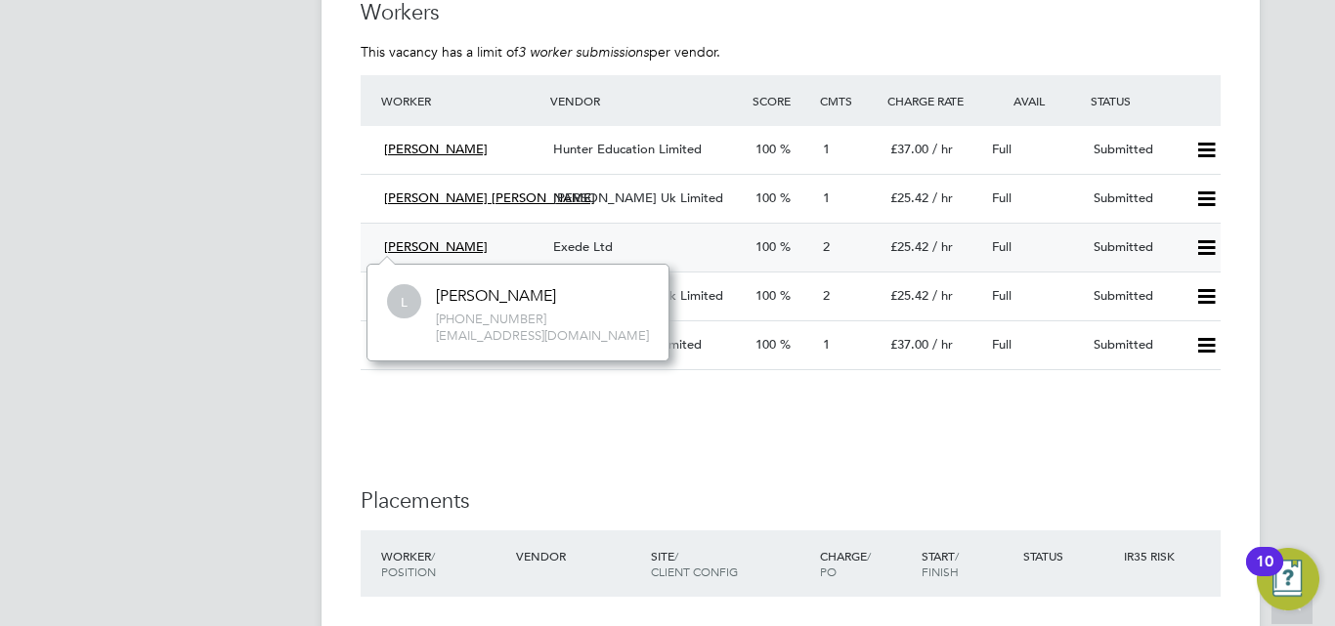
click at [524, 237] on div "[PERSON_NAME]" at bounding box center [460, 248] width 169 height 32
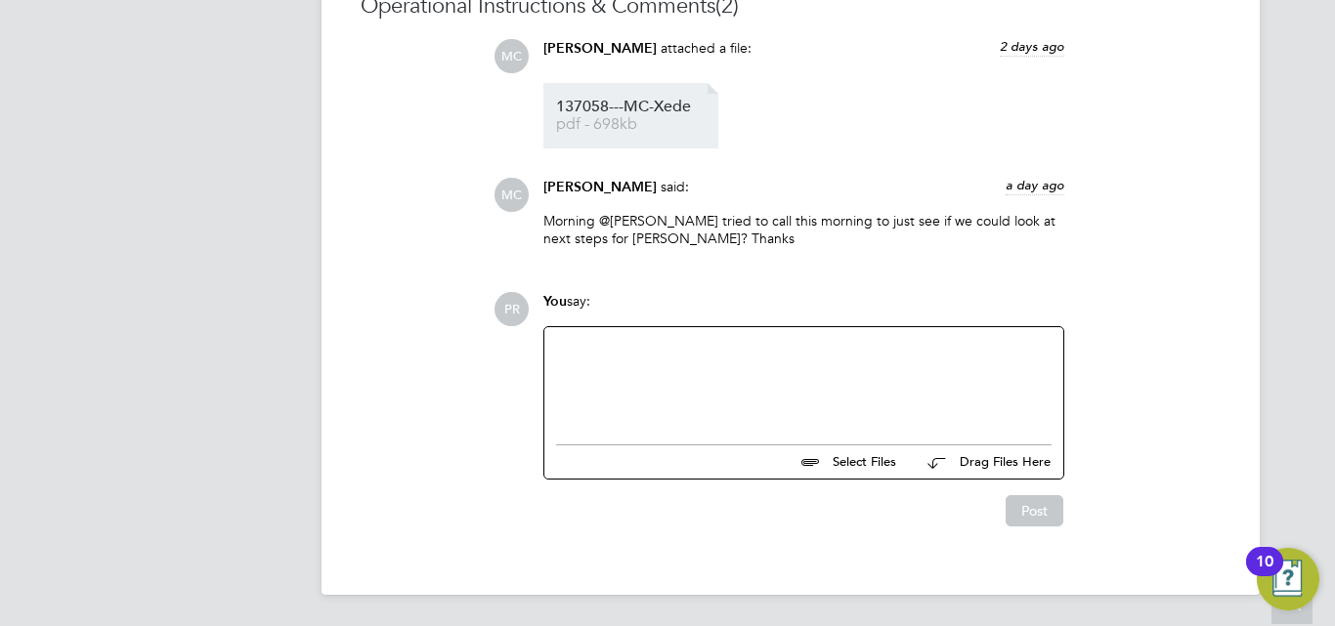
click at [656, 112] on span "137058---MC-Xede" at bounding box center [634, 107] width 156 height 15
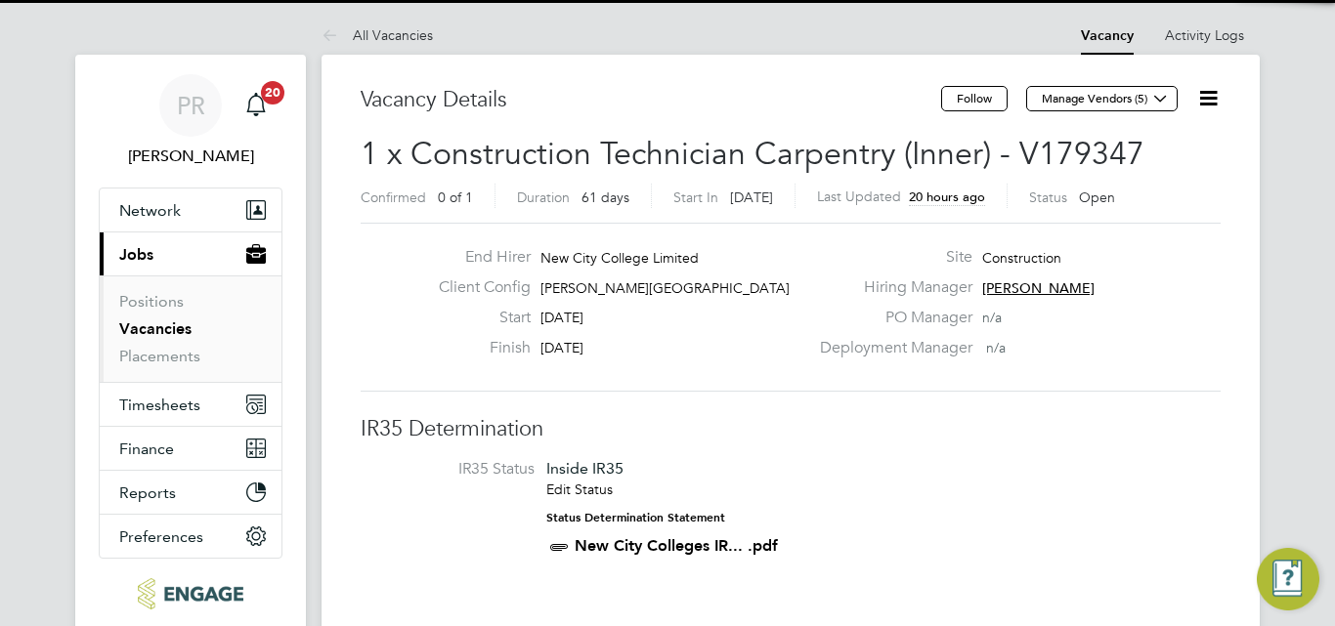
scroll to position [10, 10]
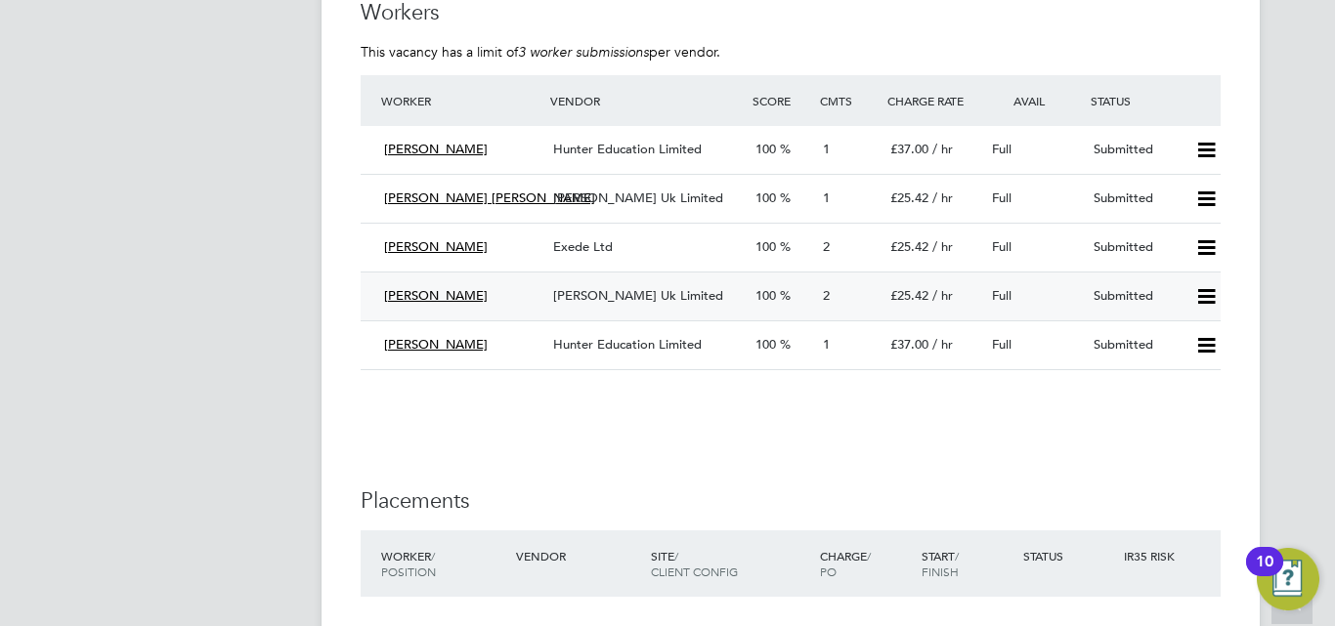
click at [399, 294] on span "[PERSON_NAME]" at bounding box center [436, 295] width 104 height 17
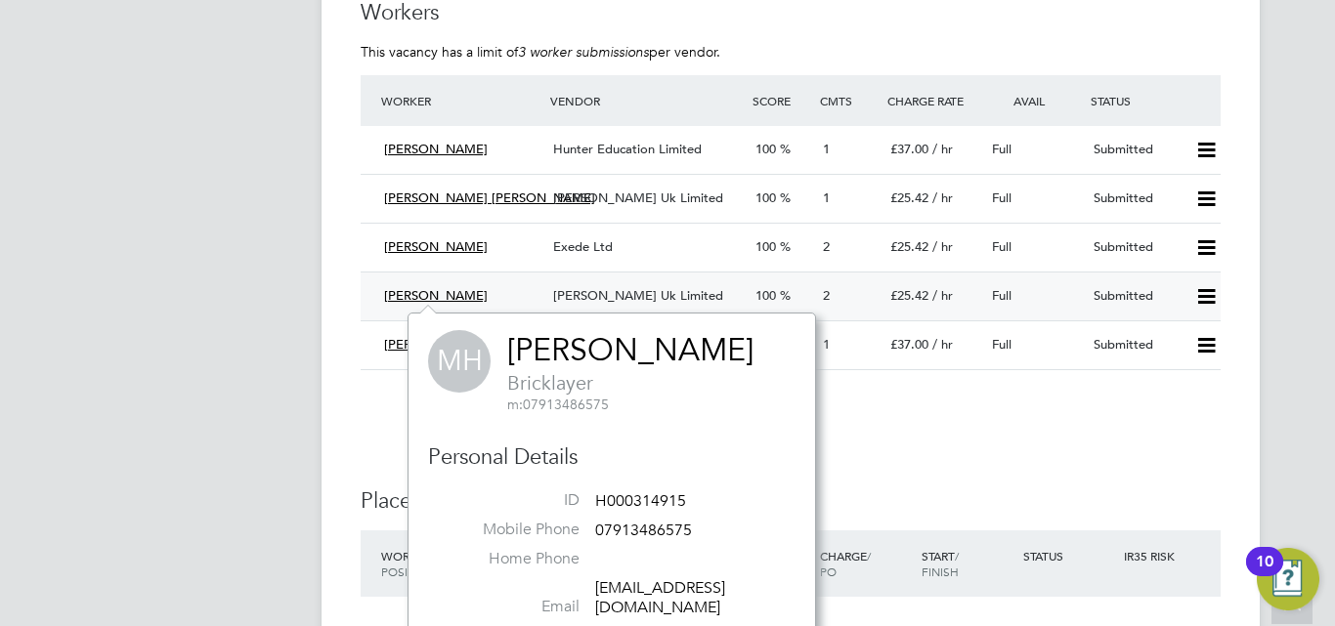
click at [524, 291] on div "[PERSON_NAME]" at bounding box center [460, 296] width 169 height 32
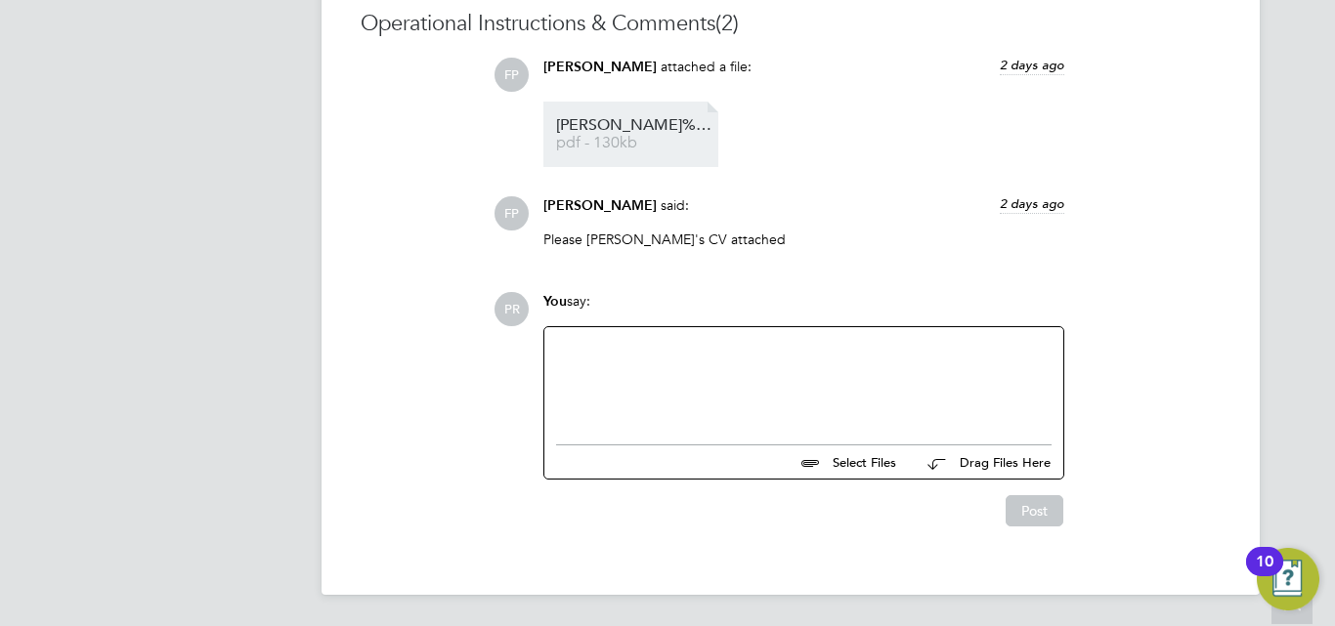
click at [641, 124] on span "[PERSON_NAME]%20Hennigan%20-%20MH%20CV" at bounding box center [634, 125] width 156 height 15
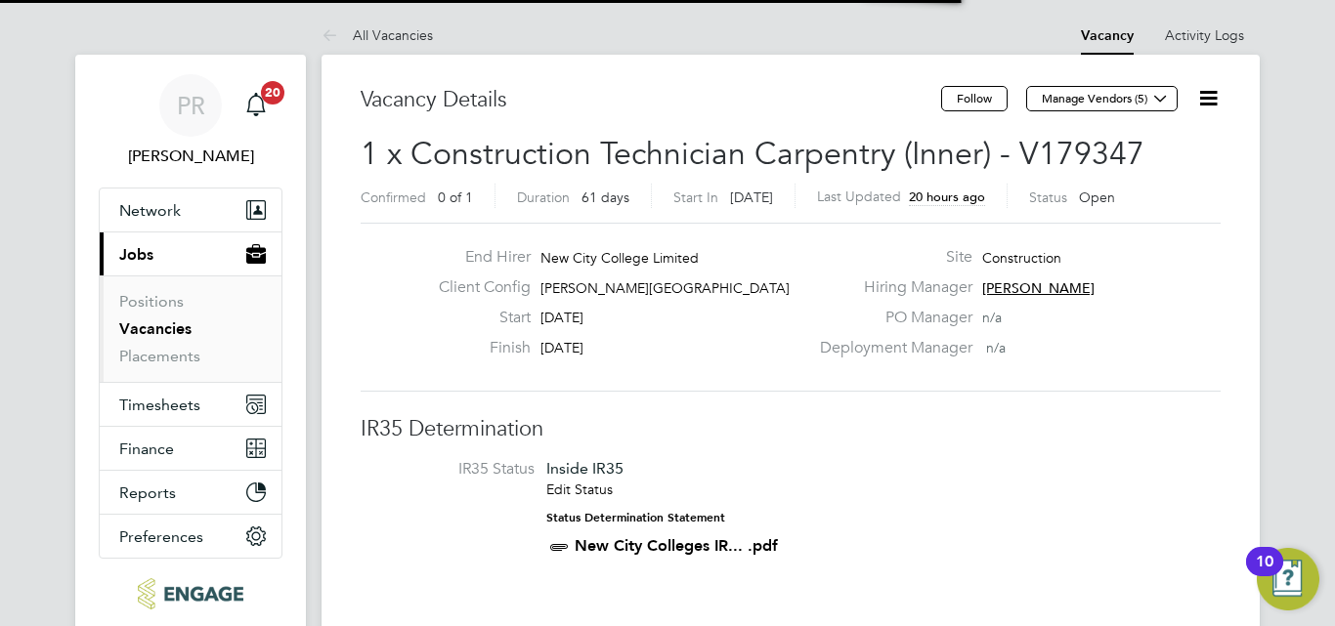
scroll to position [10, 10]
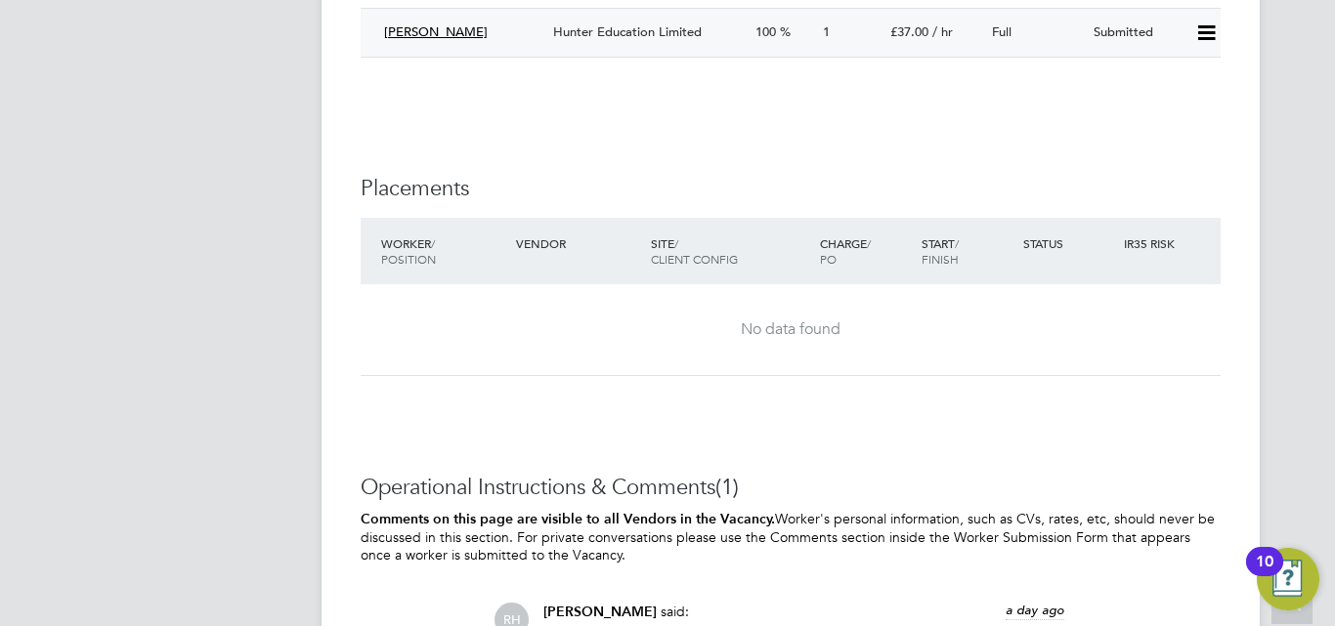
click at [457, 27] on span "[PERSON_NAME]" at bounding box center [436, 31] width 104 height 17
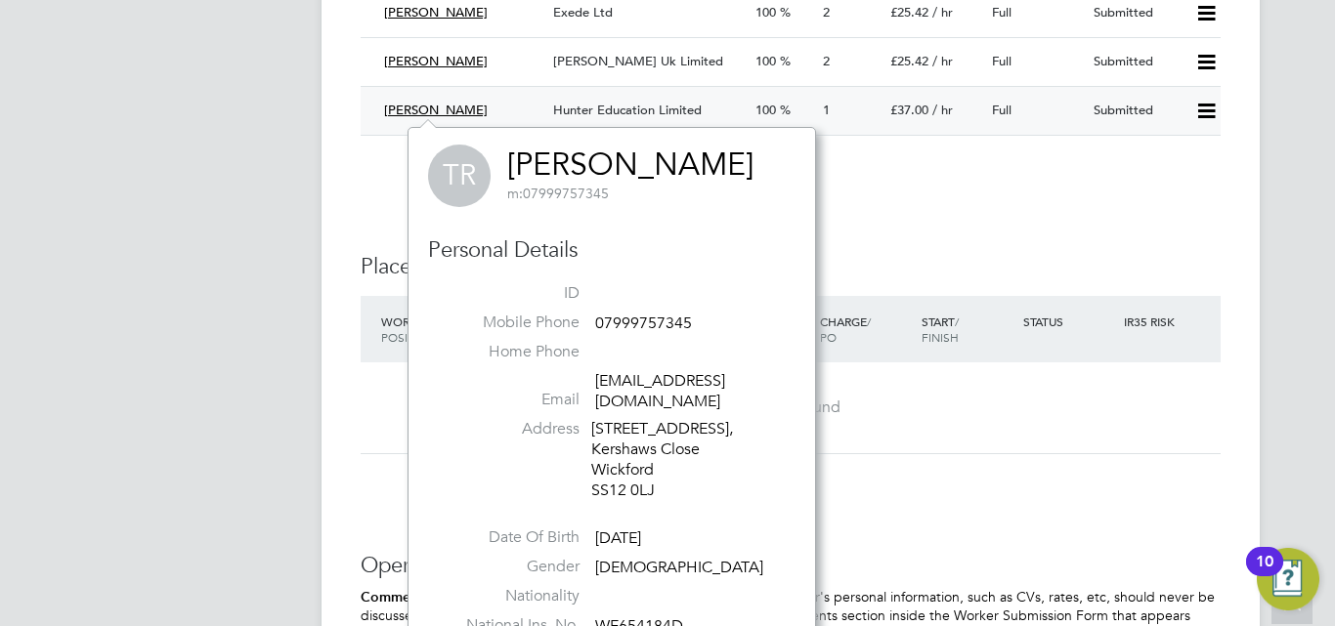
click at [533, 100] on div "[PERSON_NAME]" at bounding box center [460, 111] width 169 height 32
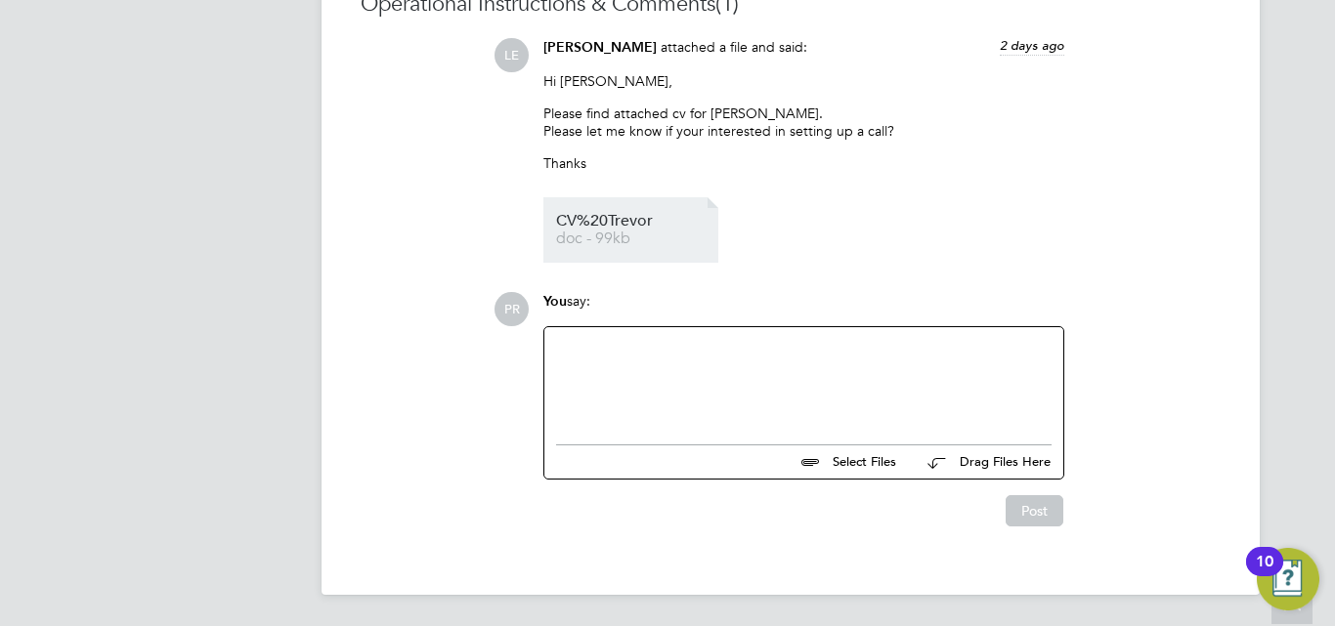
click at [621, 237] on span "doc - 99kb" at bounding box center [634, 239] width 156 height 15
